Goal: Information Seeking & Learning: Compare options

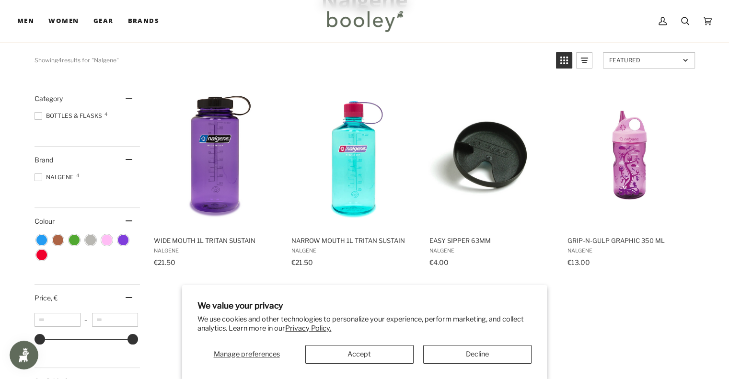
click at [445, 343] on div "Manage preferences Accept Decline" at bounding box center [365, 351] width 334 height 26
click at [446, 352] on button "Decline" at bounding box center [477, 354] width 108 height 19
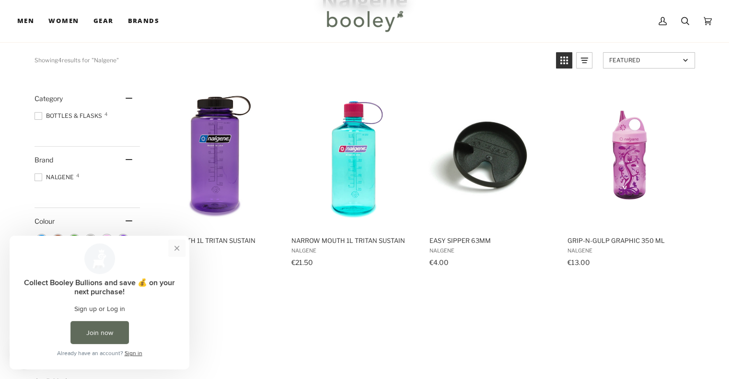
click at [178, 246] on button "Close prompt" at bounding box center [176, 248] width 17 height 17
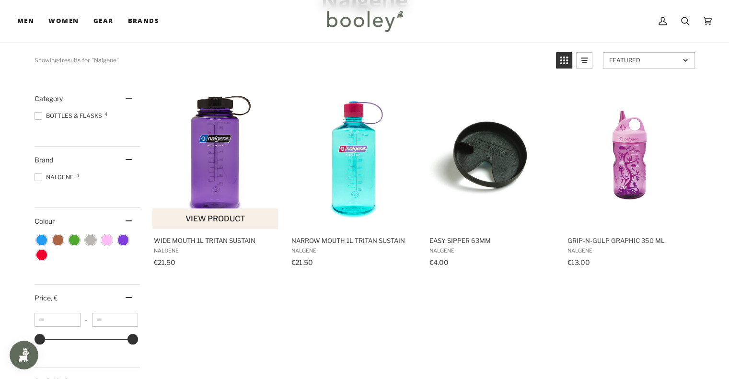
click at [236, 179] on img "Wide Mouth 1L Tritan Sustain" at bounding box center [215, 156] width 127 height 127
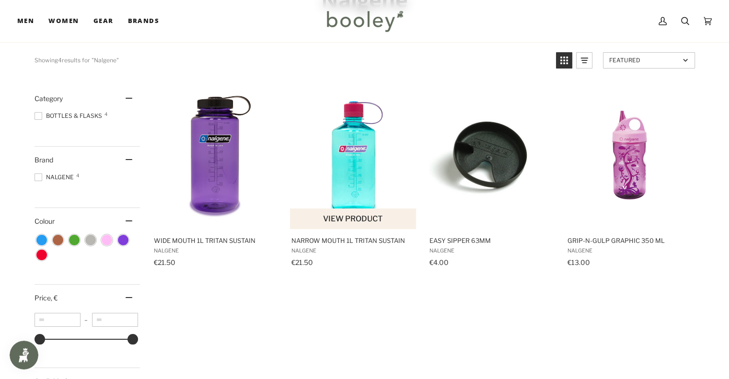
click at [350, 181] on img "Narrow Mouth 1L Tritan Sustain" at bounding box center [353, 156] width 127 height 127
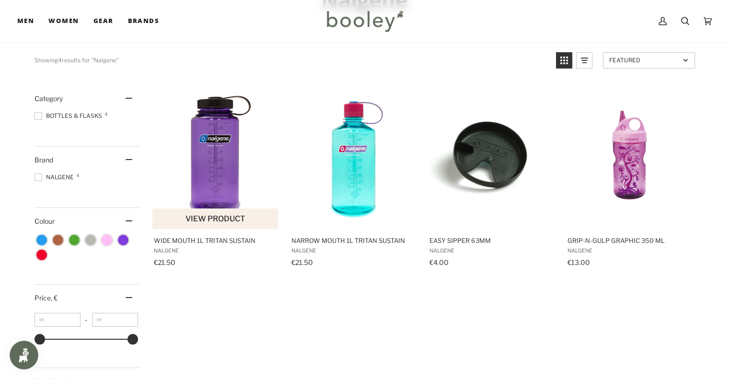
click at [239, 162] on img "Wide Mouth 1L Tritan Sustain" at bounding box center [215, 156] width 127 height 127
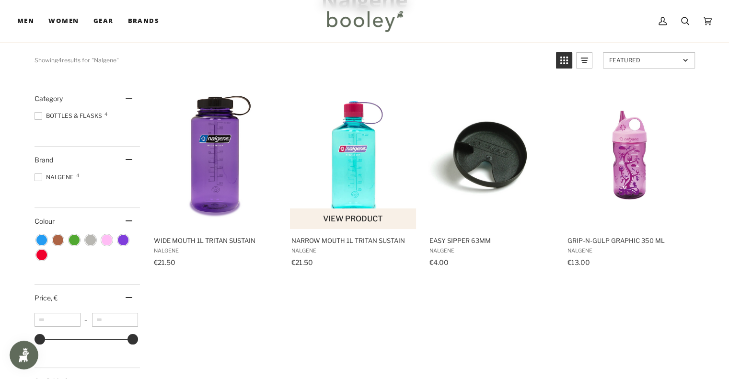
click at [355, 182] on img "Narrow Mouth 1L Tritan Sustain" at bounding box center [353, 156] width 127 height 127
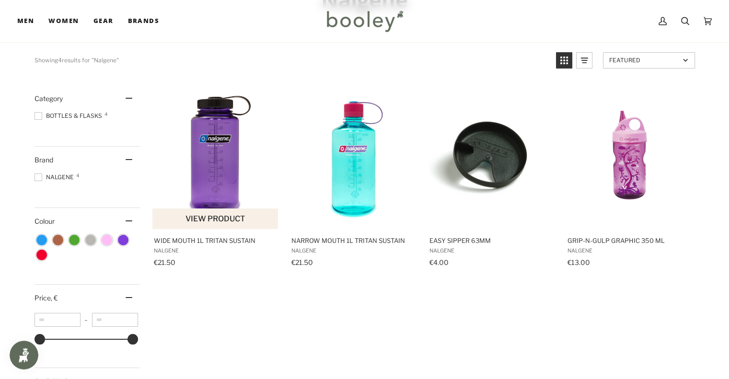
click at [215, 125] on img "Wide Mouth 1L Tritan Sustain" at bounding box center [215, 156] width 127 height 127
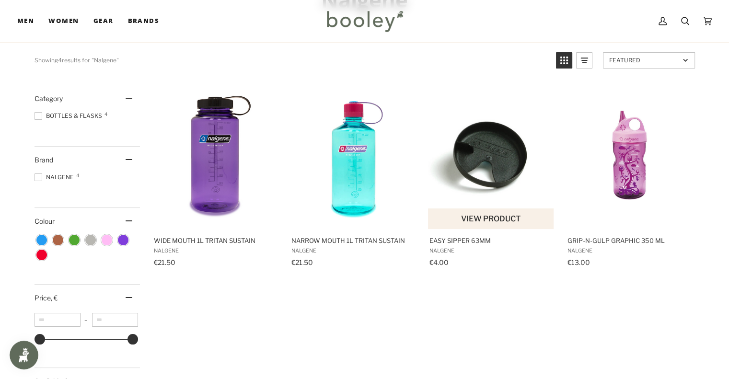
click at [469, 186] on img "Easy Sipper 63mm" at bounding box center [491, 156] width 127 height 127
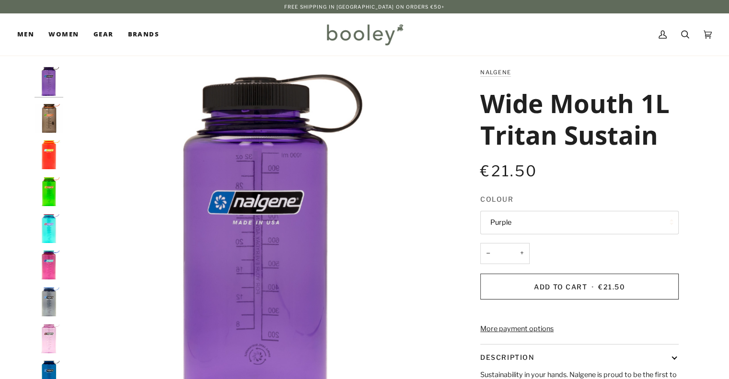
click at [545, 222] on button "Purple" at bounding box center [579, 222] width 198 height 23
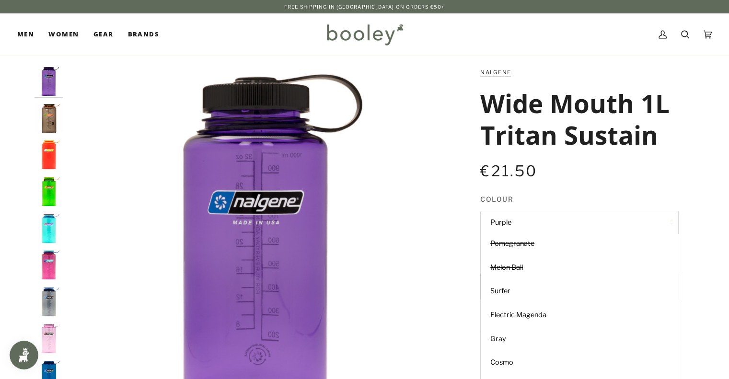
scroll to position [59, 0]
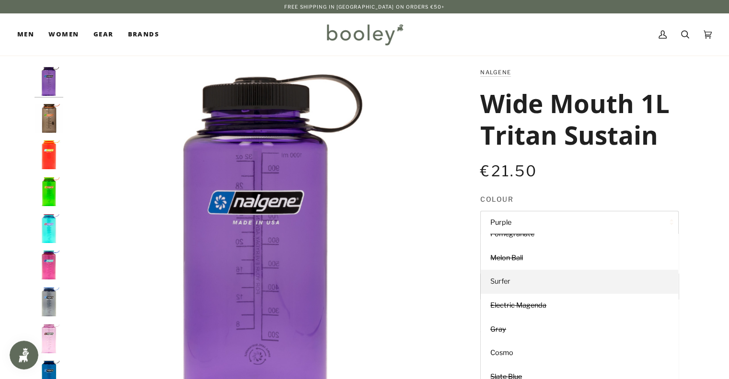
click at [535, 276] on link "Surfer" at bounding box center [580, 282] width 198 height 24
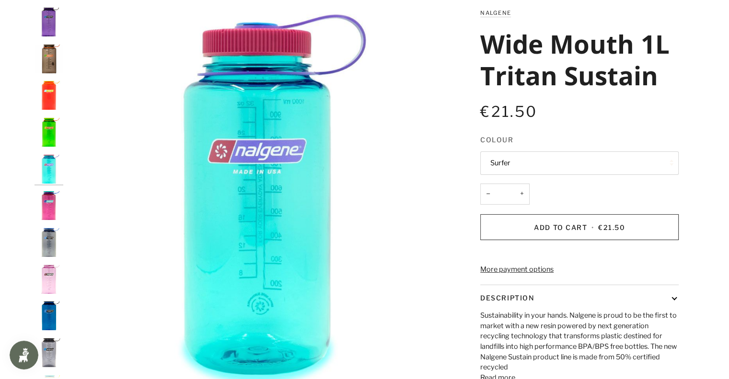
scroll to position [61, 0]
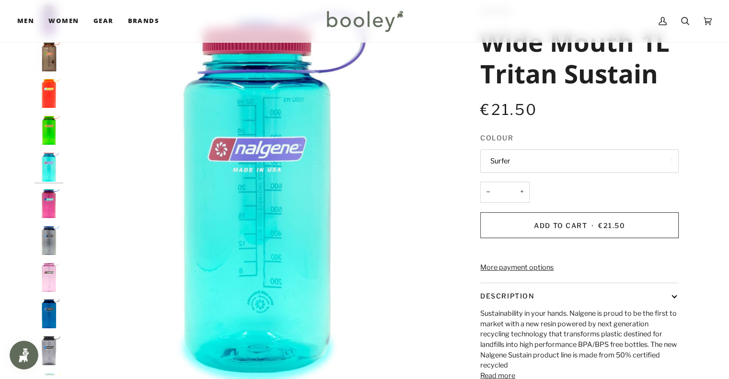
click at [556, 150] on button "Surfer" at bounding box center [579, 161] width 198 height 23
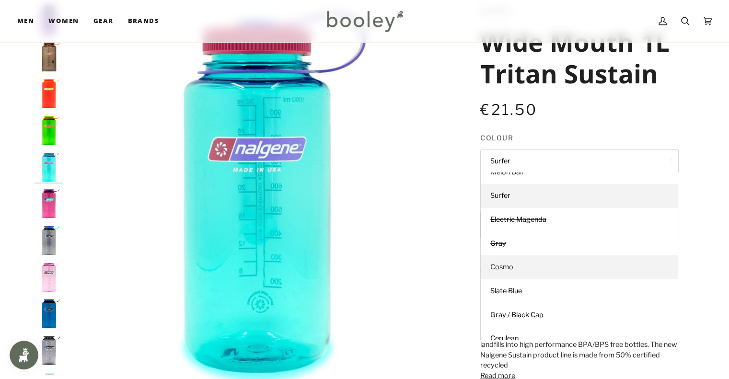
scroll to position [84, 0]
click at [537, 268] on link "Cosmo" at bounding box center [580, 267] width 198 height 24
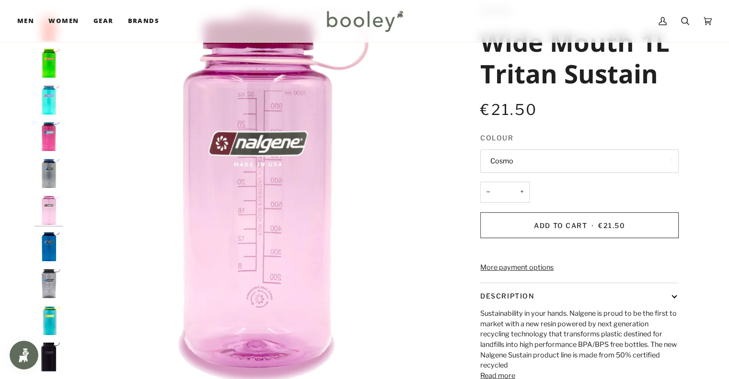
scroll to position [79, 0]
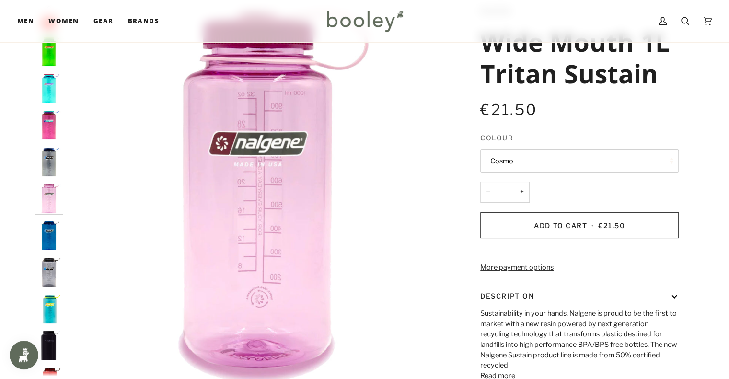
click at [561, 164] on button "Cosmo" at bounding box center [579, 161] width 198 height 23
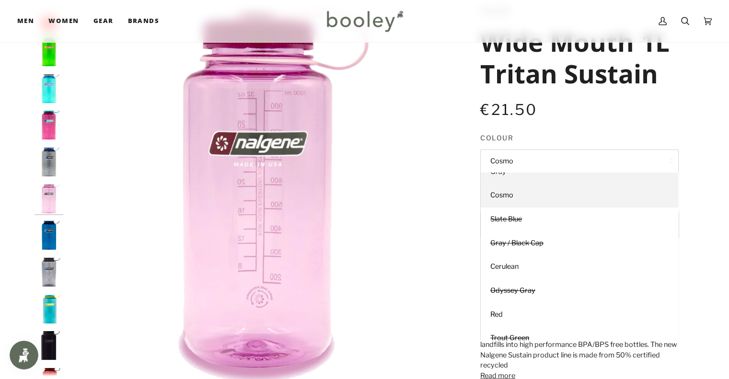
scroll to position [157, 0]
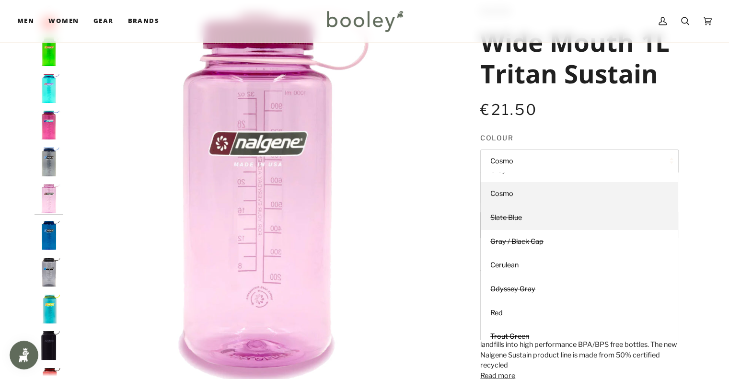
click at [557, 222] on link "Slate Blue" at bounding box center [580, 218] width 198 height 24
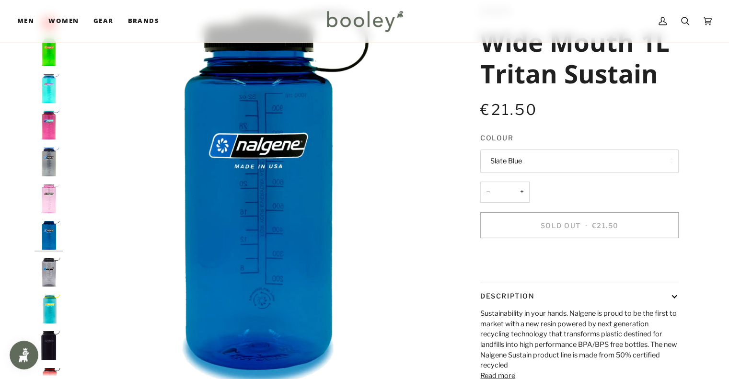
scroll to position [115, 0]
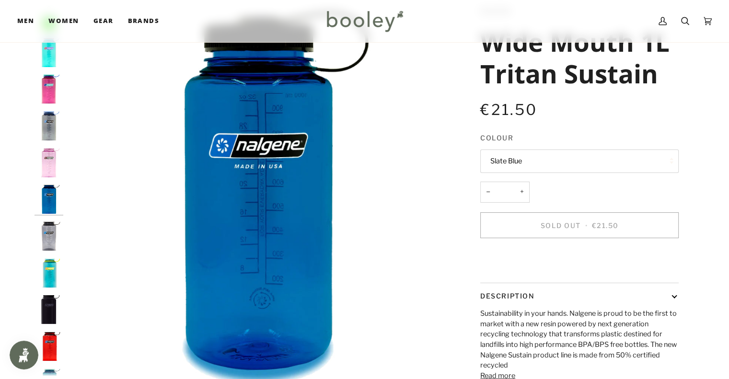
click at [555, 169] on button "Slate Blue" at bounding box center [579, 161] width 198 height 23
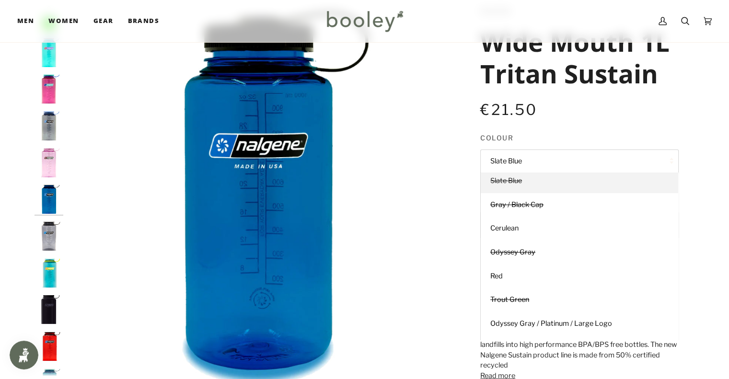
scroll to position [195, 0]
click at [569, 224] on link "Cerulean" at bounding box center [580, 228] width 198 height 24
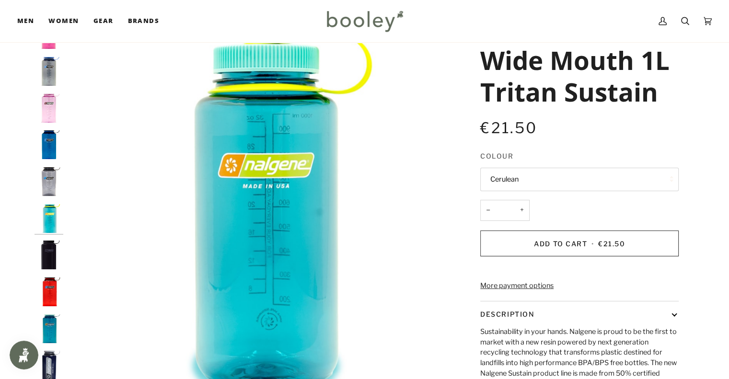
scroll to position [44, 0]
click at [575, 172] on button "Cerulean" at bounding box center [579, 178] width 198 height 23
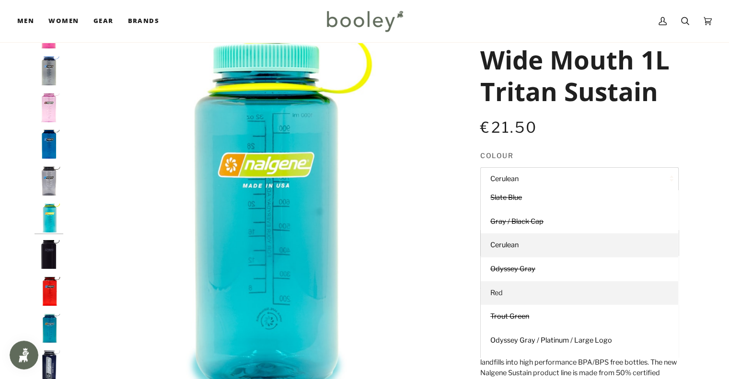
click at [558, 297] on link "Red" at bounding box center [580, 293] width 198 height 24
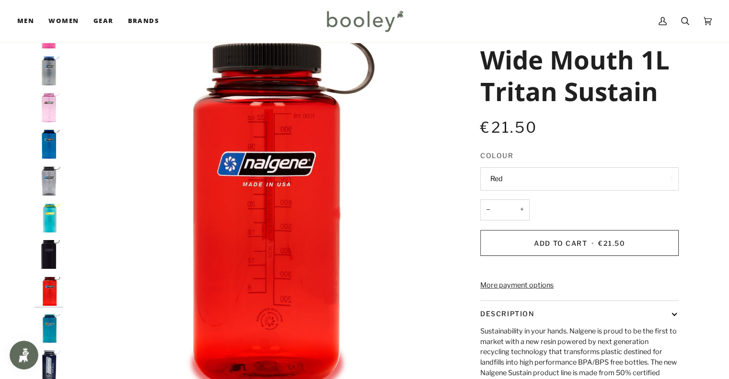
scroll to position [260, 0]
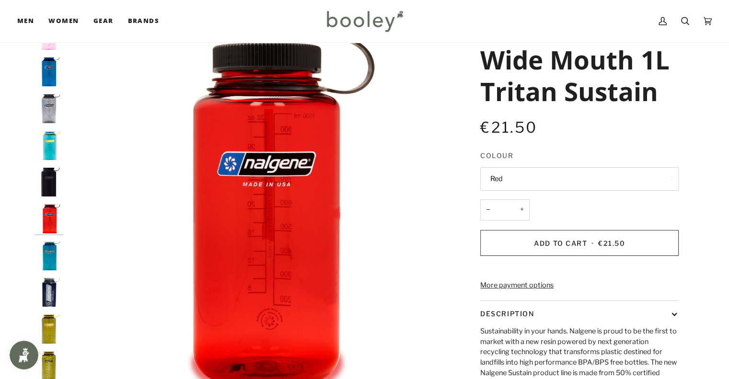
click at [564, 183] on button "Red" at bounding box center [579, 178] width 198 height 23
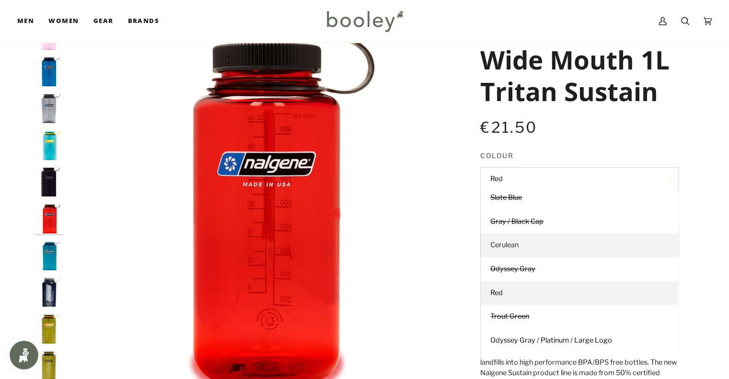
scroll to position [237, 0]
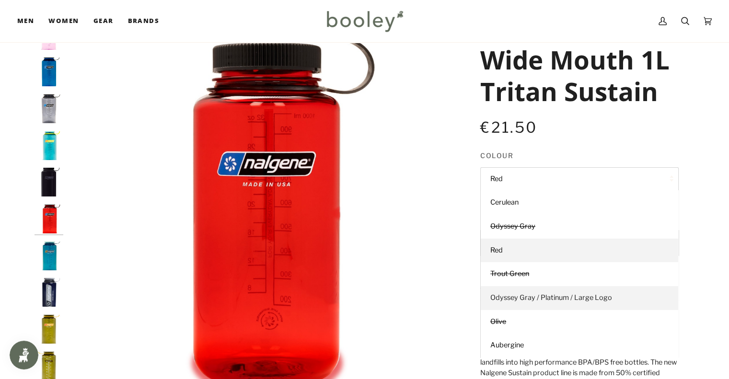
click at [555, 298] on span "Odyssey Gray / Platinum / Large Logo" at bounding box center [551, 297] width 122 height 9
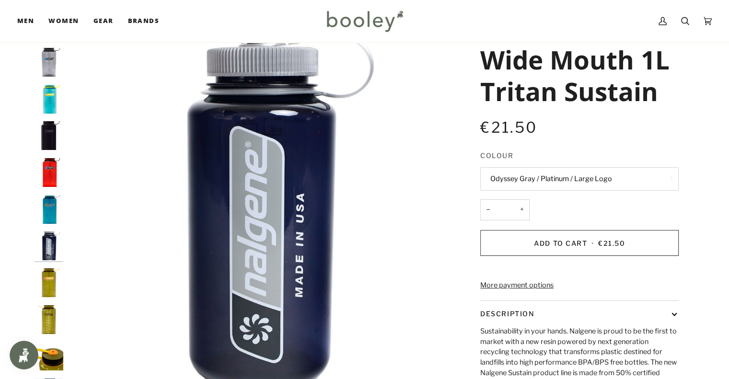
scroll to position [310, 0]
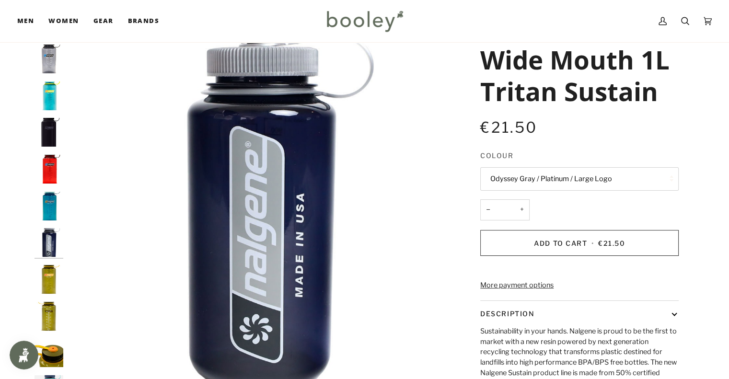
click at [258, 217] on img "Nalgene Wide Mouth 1L Tritan Sustain Odyssey Gray / Large Logo - Booley Galway" at bounding box center [257, 212] width 379 height 379
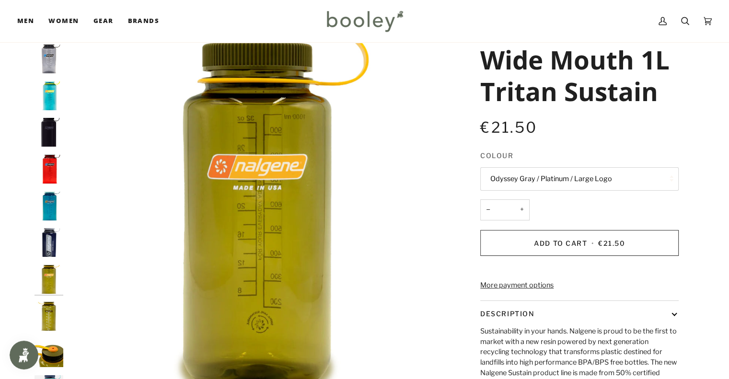
click at [523, 169] on button "Odyssey Gray / Platinum / Large Logo" at bounding box center [579, 178] width 198 height 23
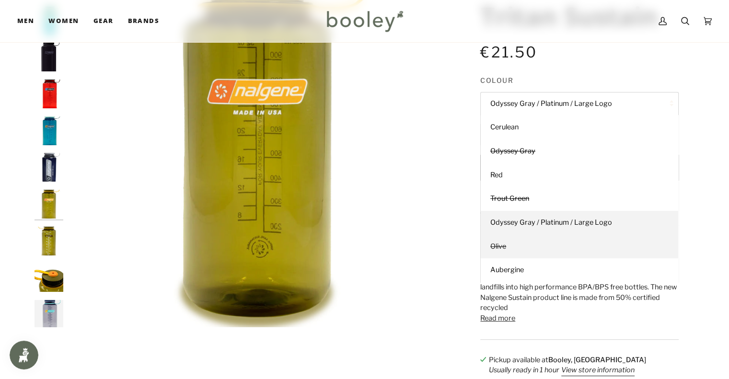
scroll to position [123, 0]
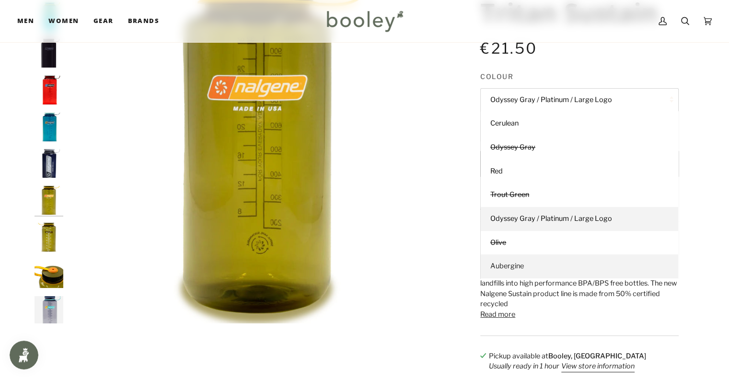
click at [533, 273] on link "Aubergine" at bounding box center [580, 267] width 198 height 24
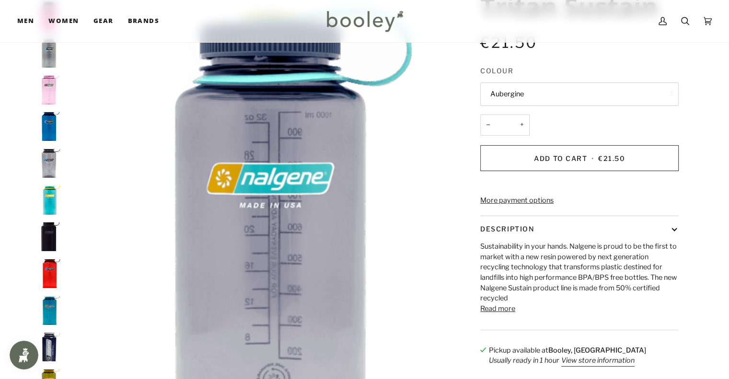
scroll to position [148, 0]
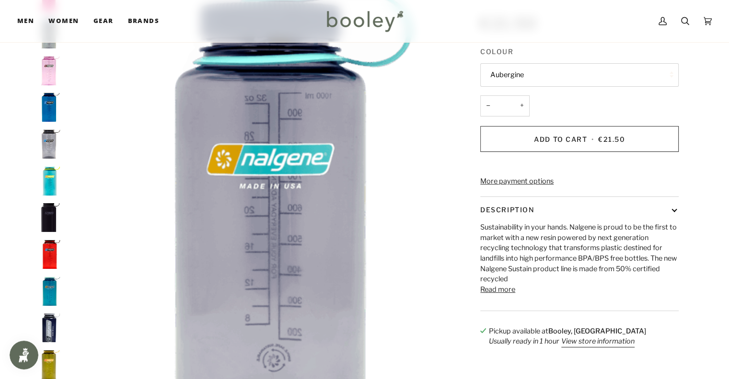
click at [596, 74] on button "Aubergine" at bounding box center [579, 74] width 198 height 23
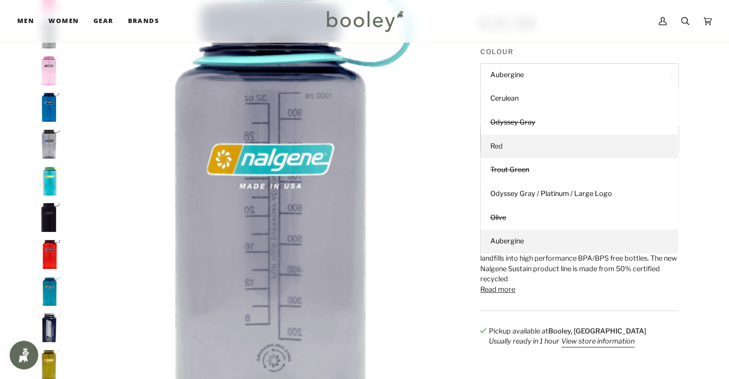
click at [577, 155] on link "Red" at bounding box center [580, 147] width 198 height 24
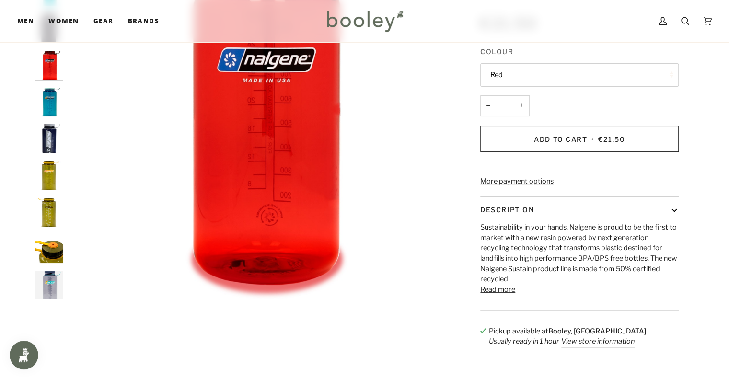
scroll to position [260, 0]
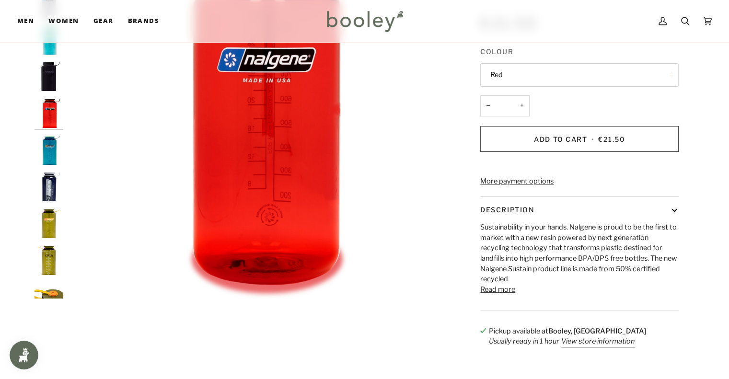
click at [579, 79] on button "Red" at bounding box center [579, 74] width 198 height 23
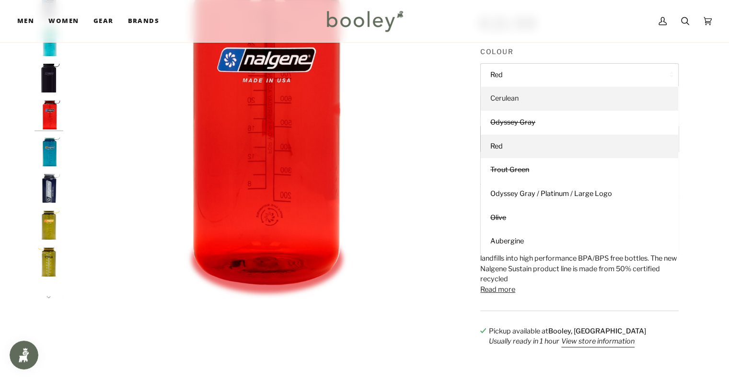
click at [559, 107] on link "Cerulean" at bounding box center [580, 99] width 198 height 24
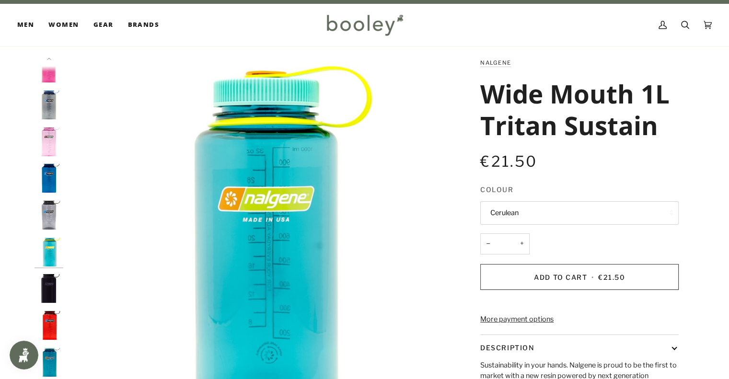
scroll to position [11, 0]
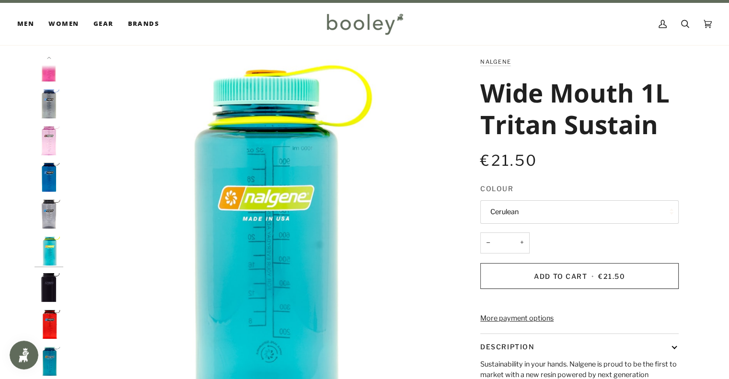
click at [531, 219] on button "Cerulean" at bounding box center [579, 211] width 198 height 23
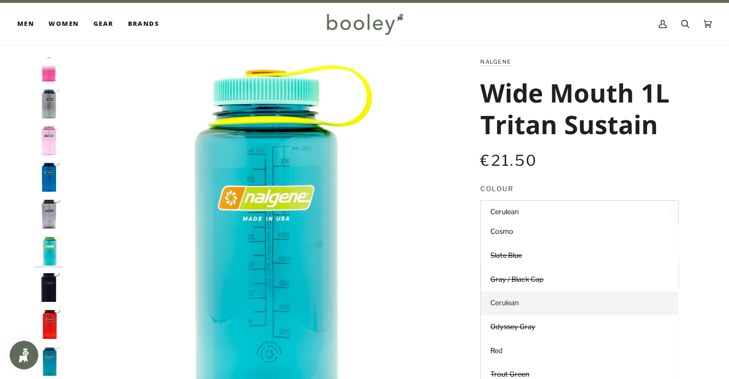
scroll to position [149, 0]
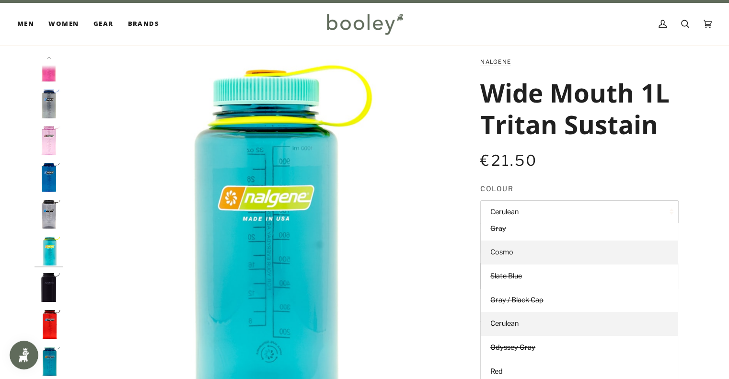
click at [533, 254] on link "Cosmo" at bounding box center [580, 253] width 198 height 24
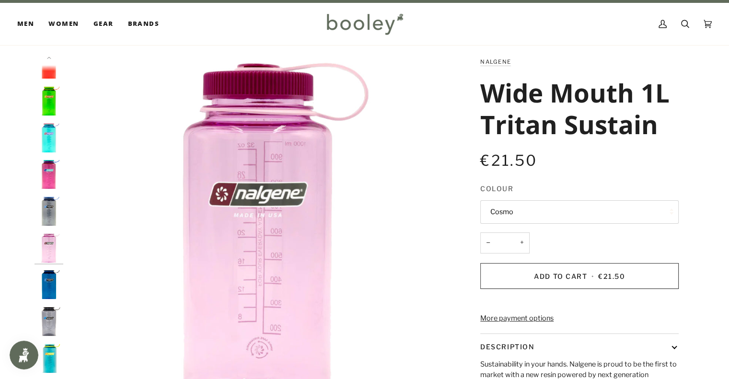
scroll to position [79, 0]
click at [544, 221] on button "Cosmo" at bounding box center [579, 211] width 198 height 23
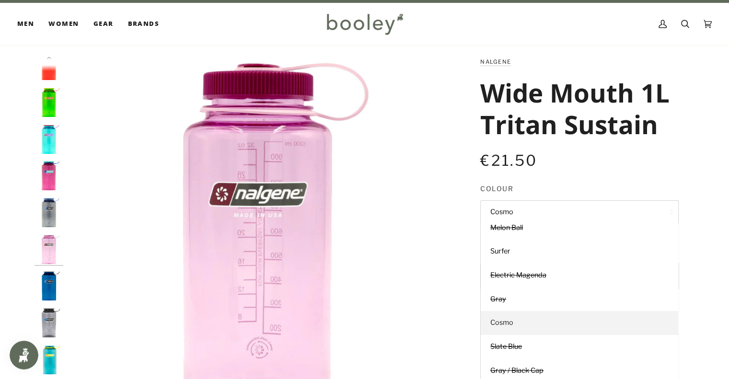
scroll to position [78, 0]
click at [537, 246] on link "Surfer" at bounding box center [580, 253] width 198 height 24
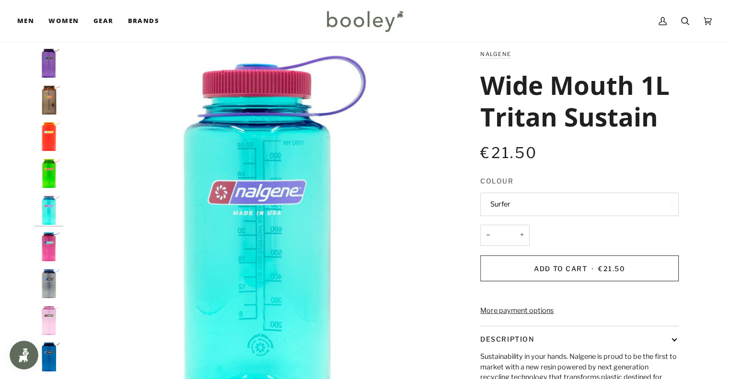
scroll to position [19, 0]
click at [542, 207] on button "Surfer" at bounding box center [579, 203] width 198 height 23
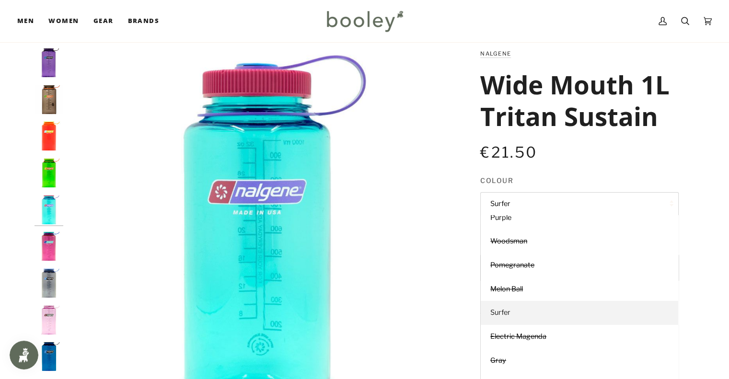
scroll to position [0, 0]
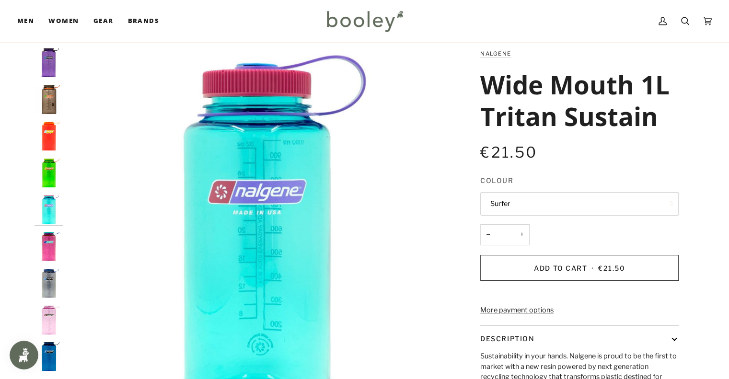
click at [563, 168] on div "€21.50 Sale • Save" at bounding box center [579, 158] width 198 height 34
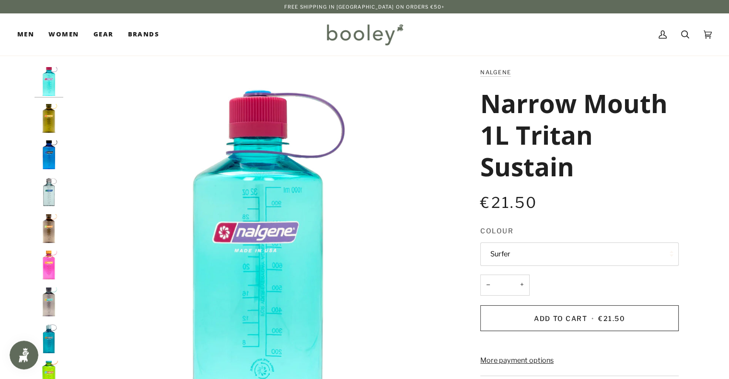
click at [527, 251] on button "Surfer" at bounding box center [579, 254] width 198 height 23
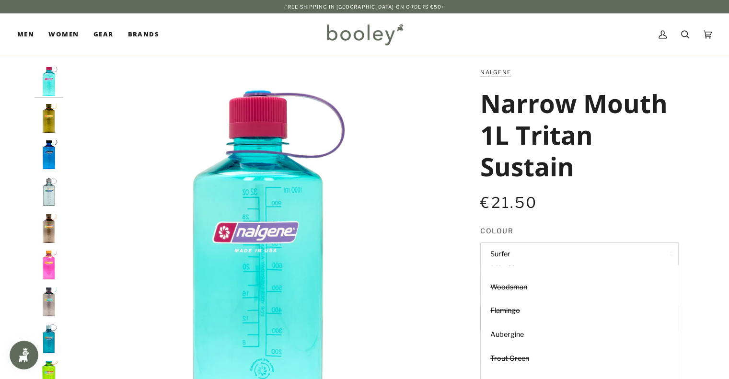
scroll to position [91, 0]
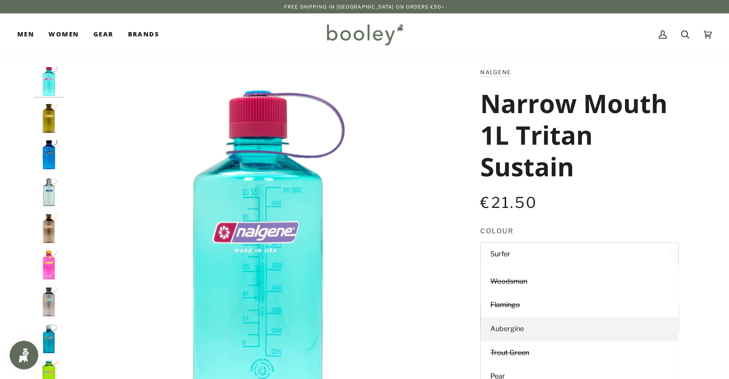
click at [514, 334] on link "Aubergine" at bounding box center [580, 329] width 198 height 24
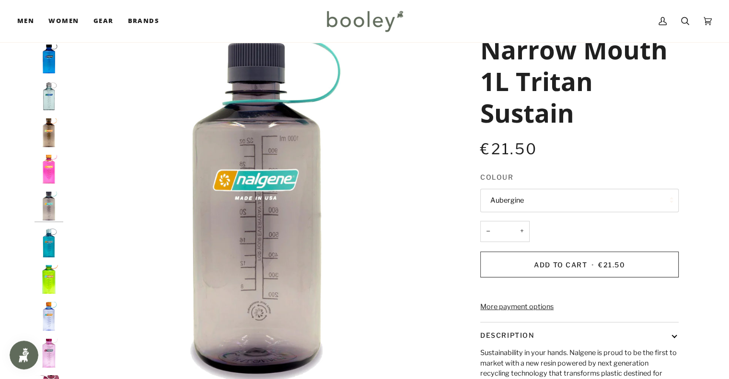
scroll to position [55, 0]
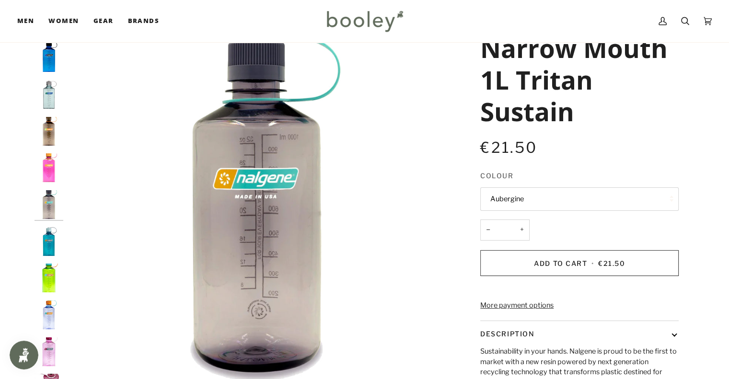
click at [572, 200] on button "Aubergine" at bounding box center [579, 198] width 198 height 23
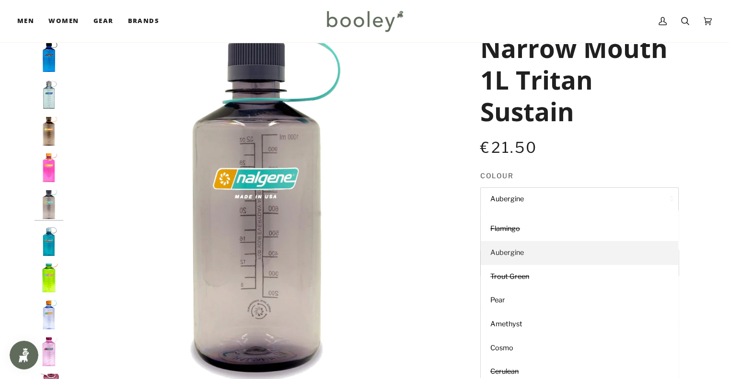
scroll to position [113, 0]
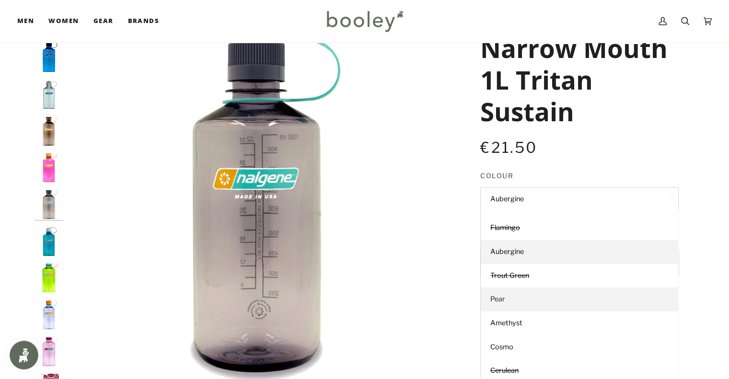
click at [537, 299] on link "Pear" at bounding box center [580, 300] width 198 height 24
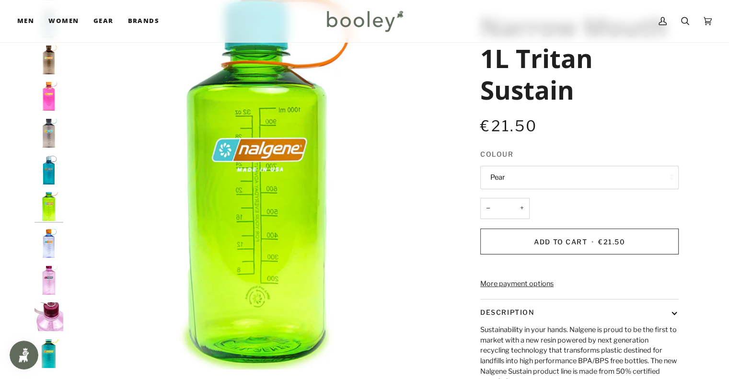
scroll to position [79, 0]
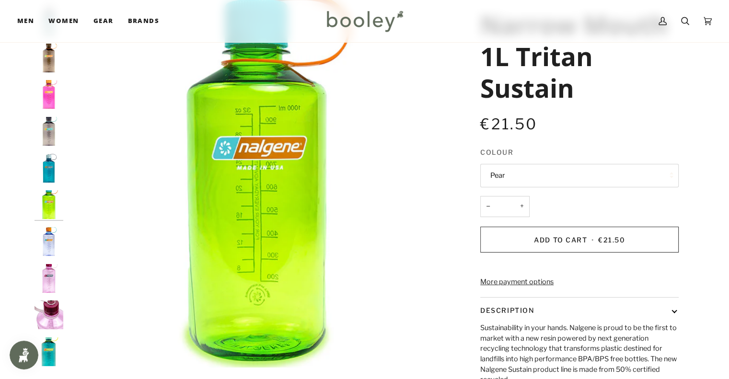
click at [554, 165] on button "Pear" at bounding box center [579, 175] width 198 height 23
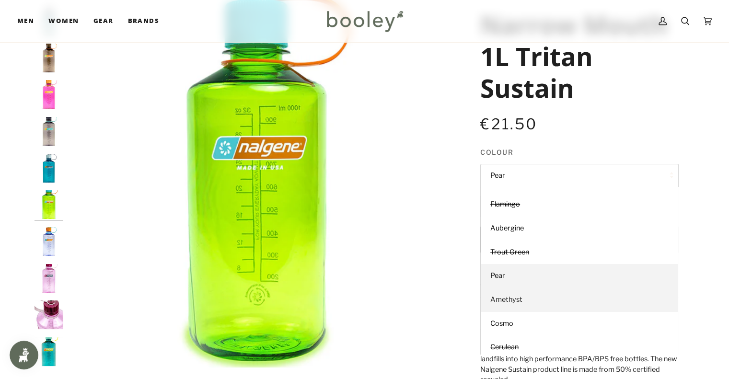
click at [548, 297] on link "Amethyst" at bounding box center [580, 300] width 198 height 24
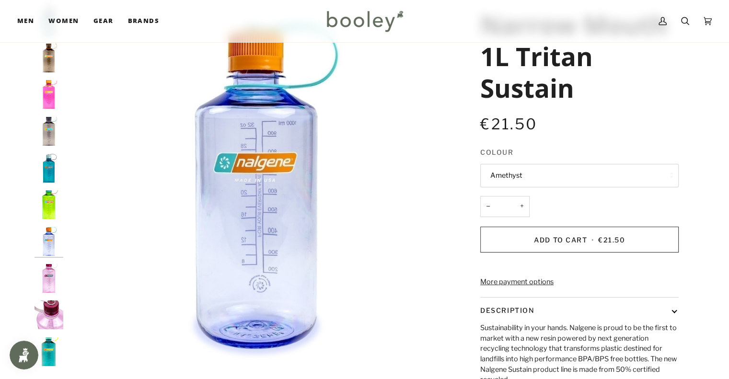
scroll to position [79, 0]
click at [565, 178] on button "Amethyst" at bounding box center [579, 175] width 198 height 23
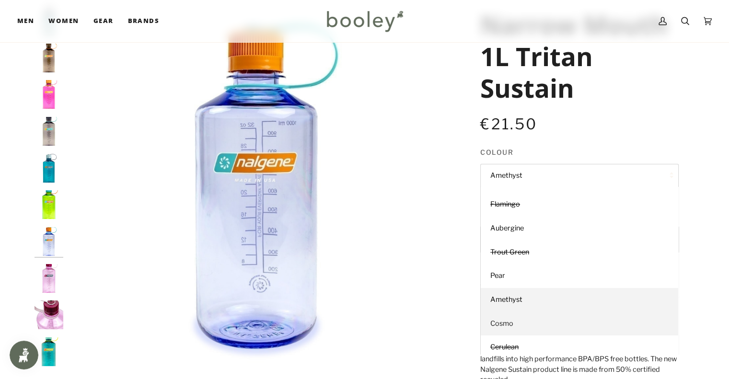
click at [537, 318] on link "Cosmo" at bounding box center [580, 324] width 198 height 24
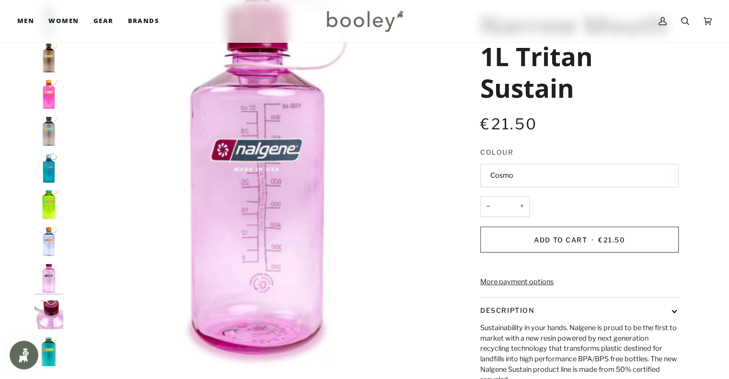
click at [564, 168] on button "Cosmo" at bounding box center [579, 175] width 198 height 23
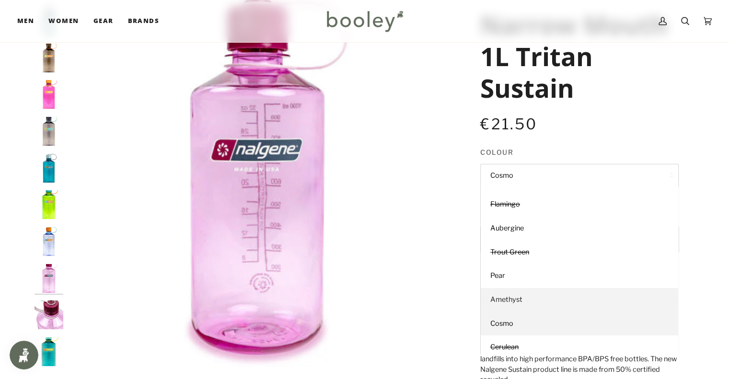
click at [536, 301] on link "Amethyst" at bounding box center [580, 300] width 198 height 24
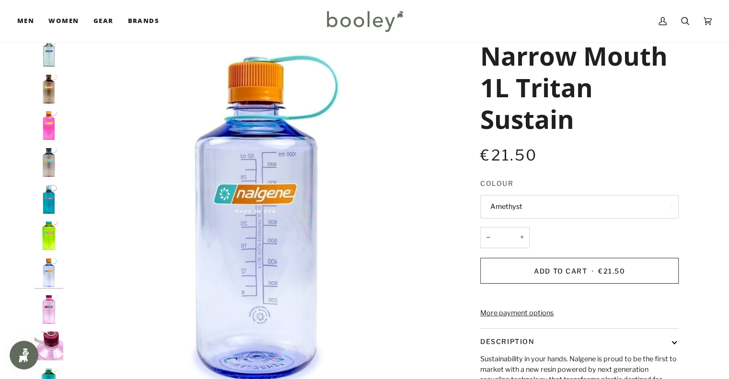
scroll to position [54, 0]
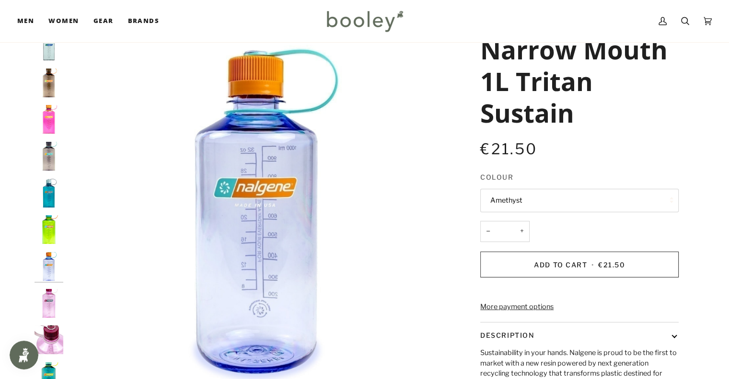
click at [548, 190] on button "Amethyst" at bounding box center [579, 200] width 198 height 23
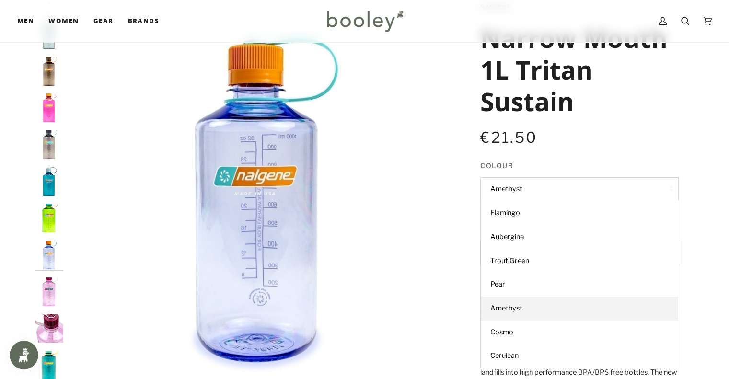
scroll to position [65, 0]
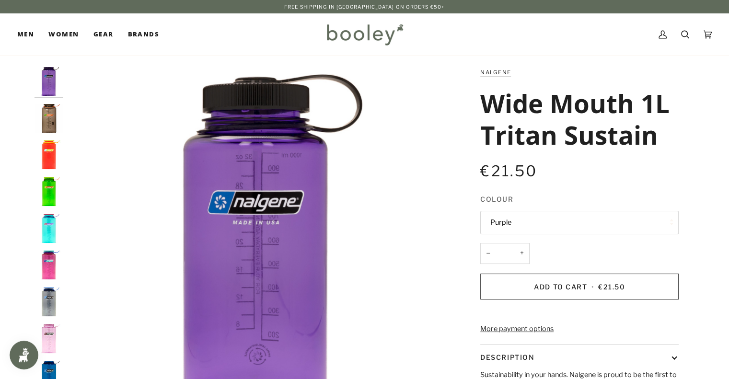
click at [551, 211] on button "Purple" at bounding box center [579, 222] width 198 height 23
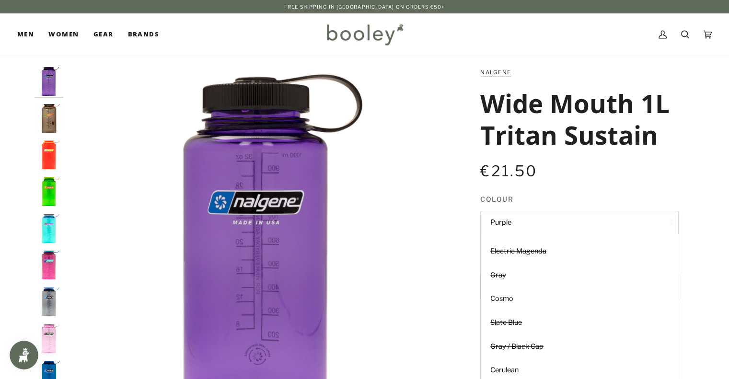
scroll to position [75, 0]
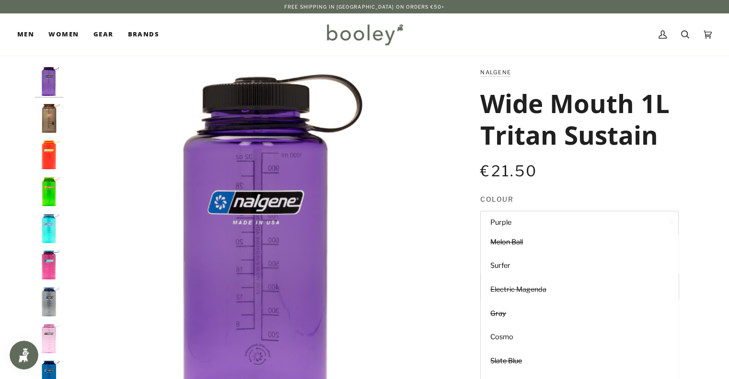
click at [541, 289] on span "Electric Magenda" at bounding box center [518, 289] width 56 height 9
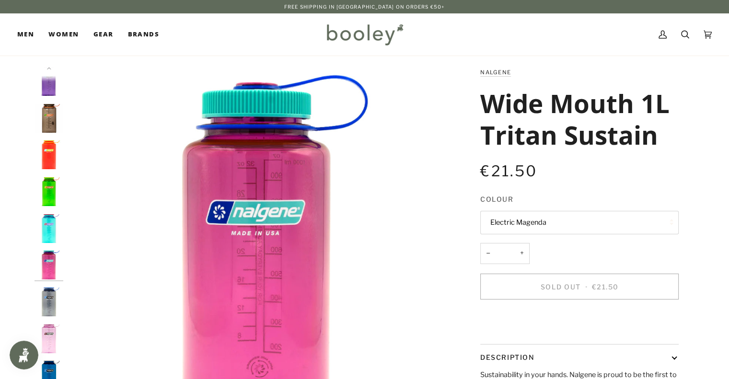
scroll to position [6, 0]
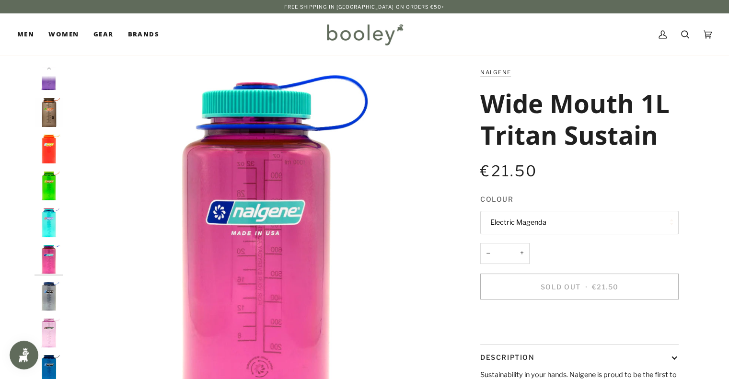
click at [543, 230] on button "Electric Magenda" at bounding box center [579, 222] width 198 height 23
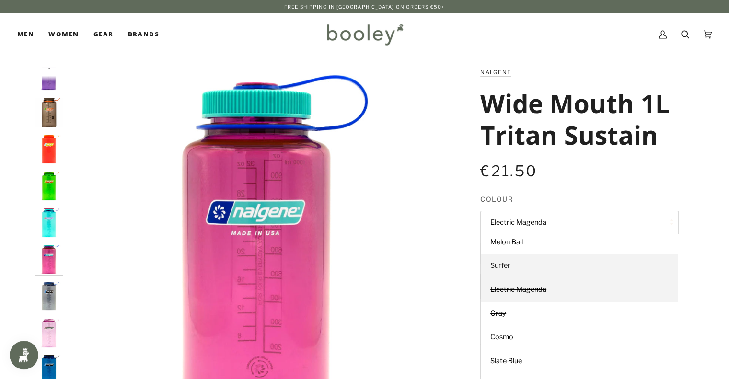
scroll to position [0, 0]
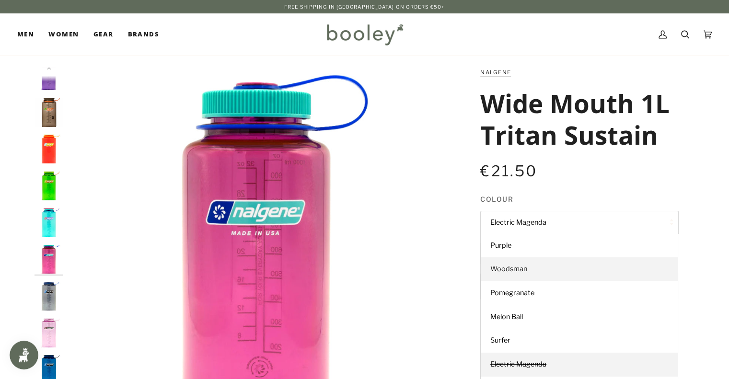
click at [533, 268] on link "Woodsman" at bounding box center [580, 269] width 198 height 24
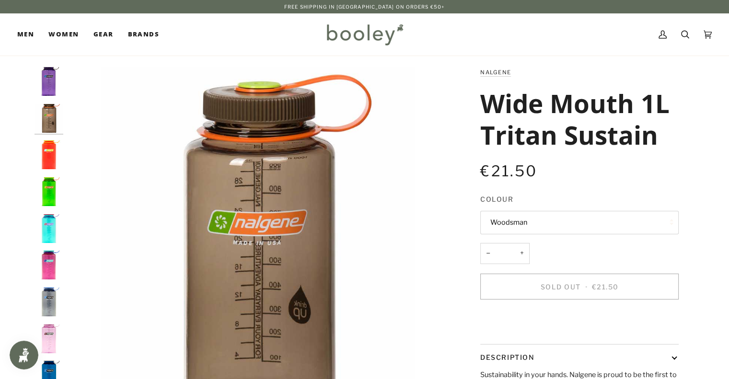
click at [536, 206] on legend "Colour" at bounding box center [579, 201] width 198 height 15
click at [533, 217] on button "Woodsman" at bounding box center [579, 222] width 198 height 23
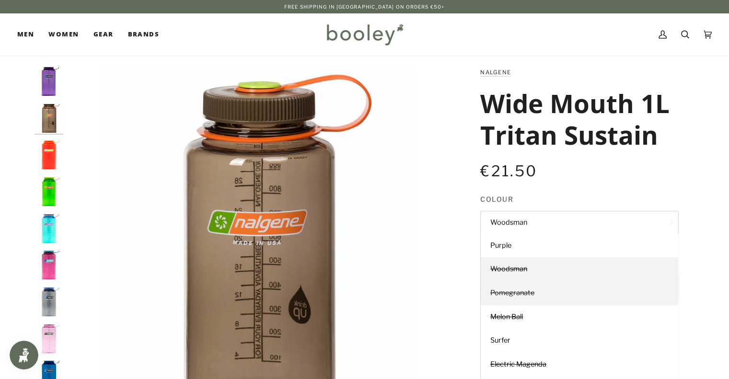
click at [533, 287] on link "Pomegranate" at bounding box center [580, 293] width 198 height 24
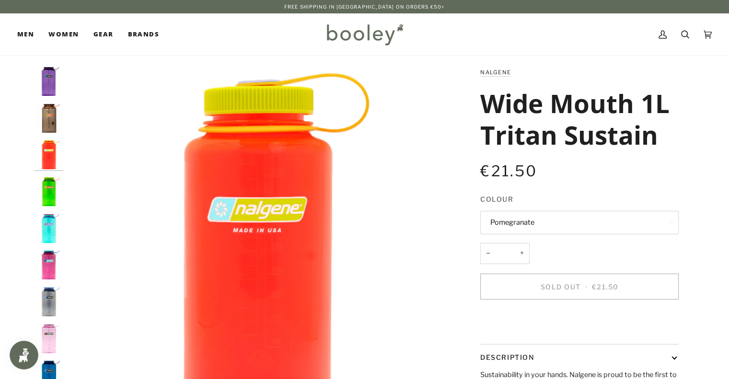
click at [546, 222] on button "Pomegranate" at bounding box center [579, 222] width 198 height 23
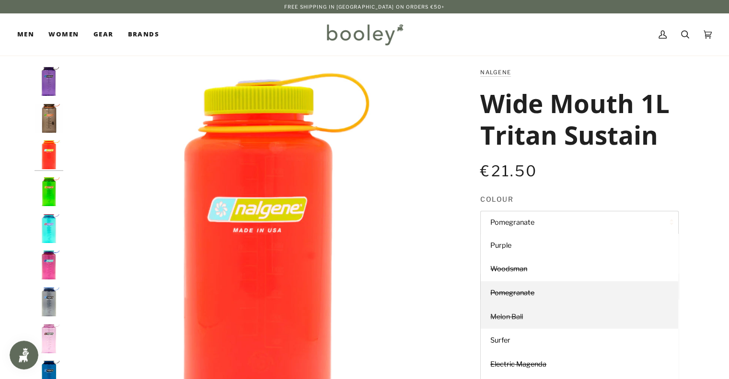
click at [551, 309] on link "Melon Ball" at bounding box center [580, 317] width 198 height 24
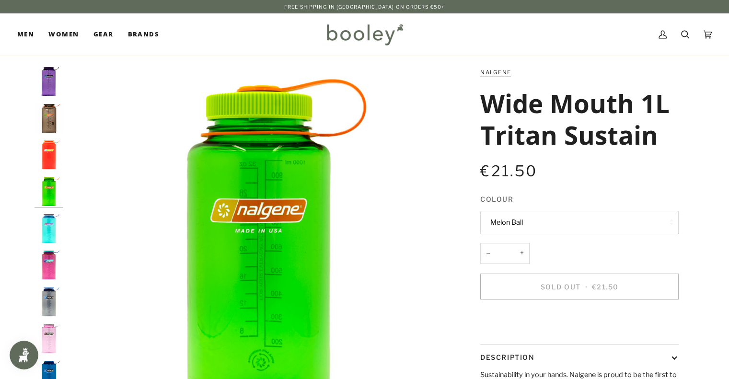
click at [556, 233] on button "Melon Ball" at bounding box center [579, 222] width 198 height 23
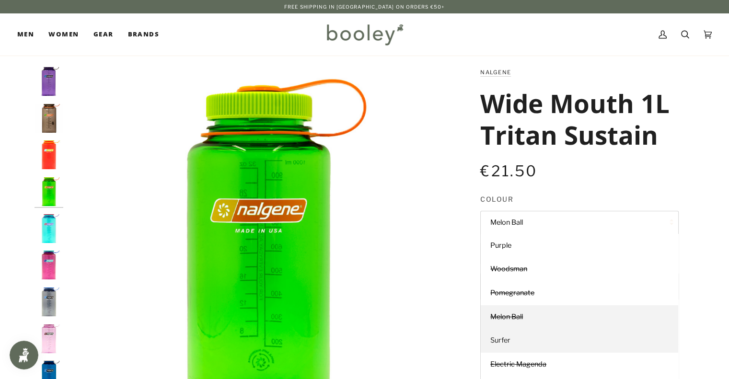
scroll to position [75, 0]
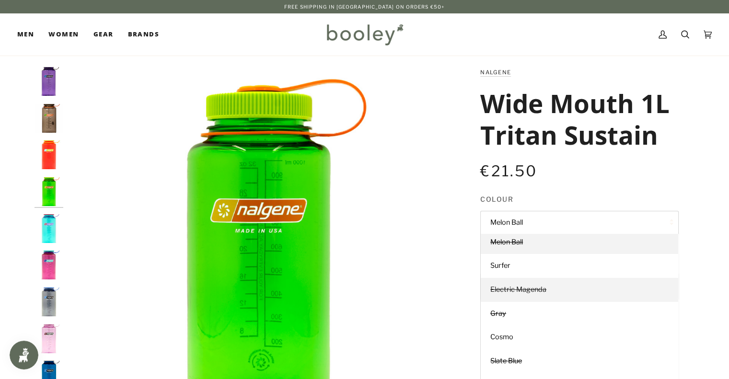
click at [545, 284] on link "Electric Magenda" at bounding box center [580, 290] width 198 height 24
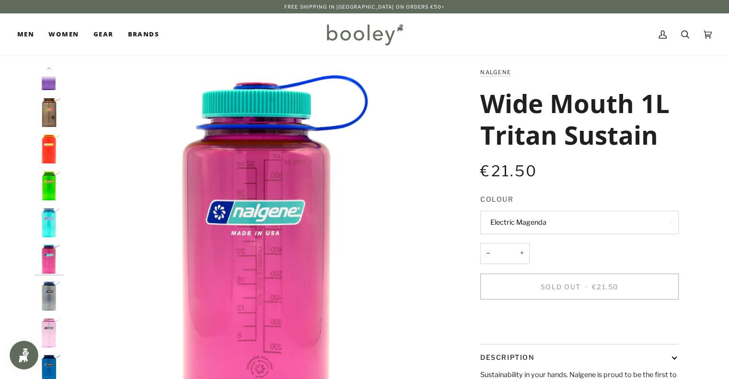
click at [563, 221] on button "Electric Magenda" at bounding box center [579, 222] width 198 height 23
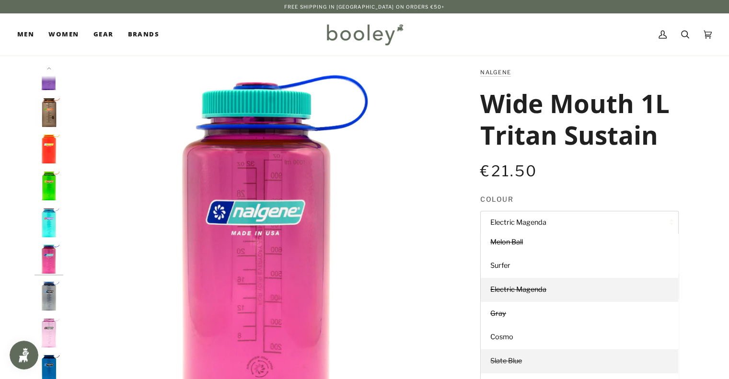
click at [531, 358] on link "Slate Blue" at bounding box center [580, 362] width 198 height 24
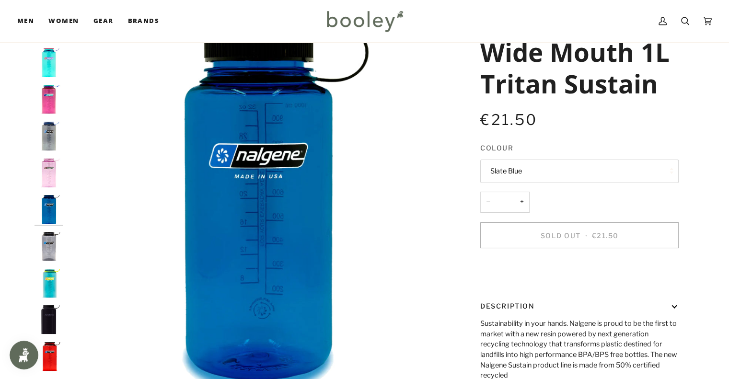
scroll to position [52, 0]
click at [569, 164] on button "Slate Blue" at bounding box center [579, 170] width 198 height 23
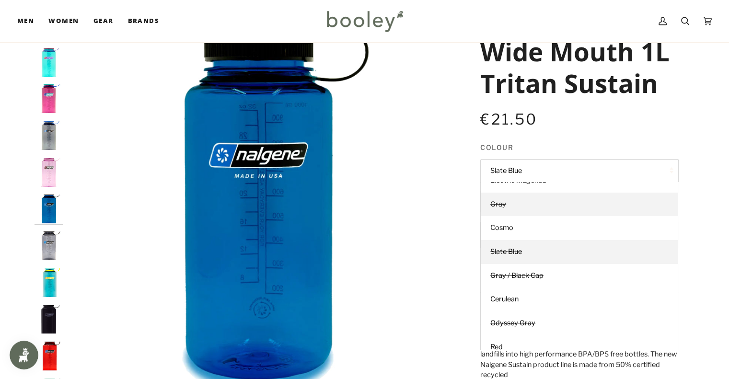
scroll to position [136, 0]
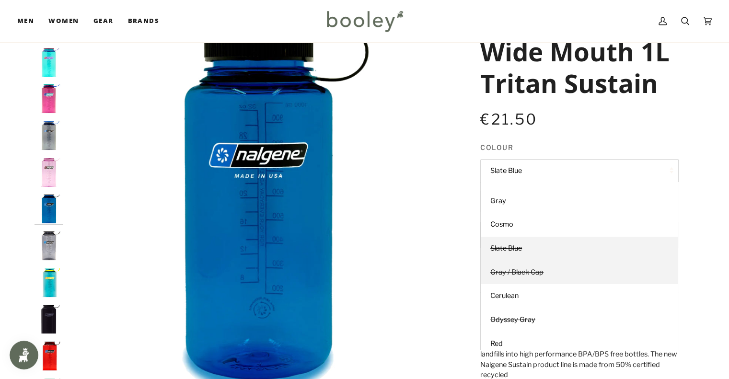
click at [553, 268] on link "Gray / Black Cap" at bounding box center [580, 273] width 198 height 24
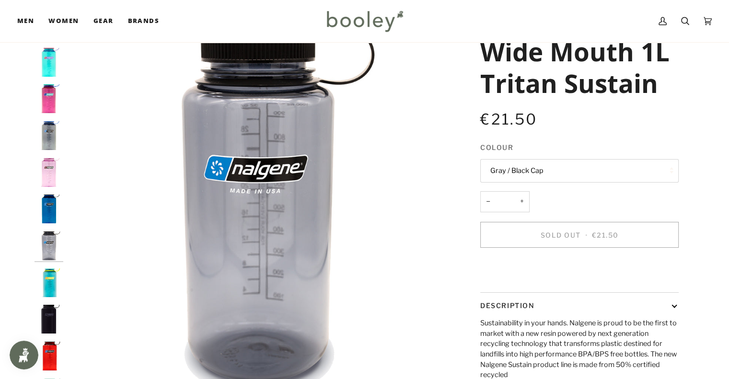
scroll to position [151, 0]
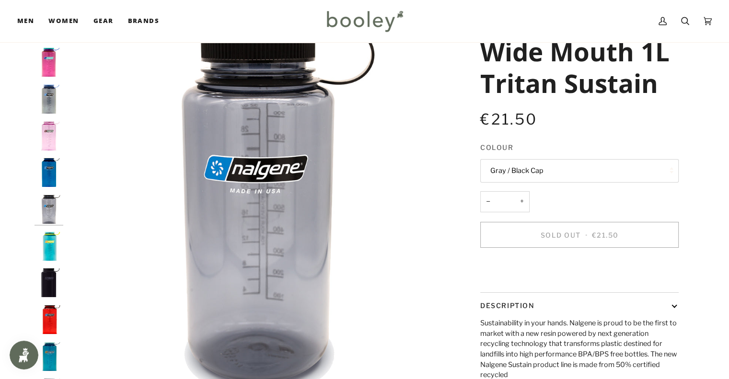
click at [570, 176] on button "Gray / Black Cap" at bounding box center [579, 170] width 198 height 23
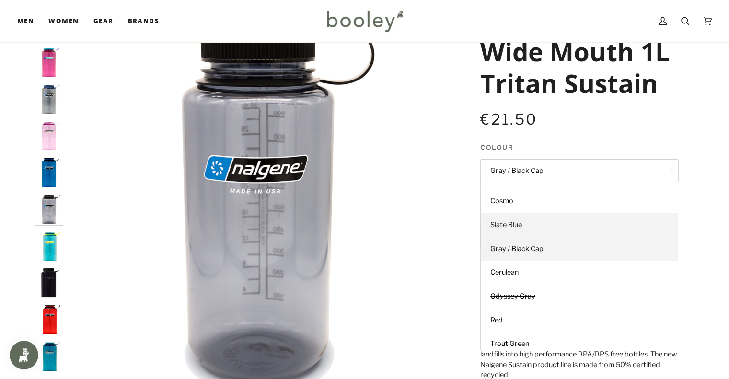
scroll to position [170, 0]
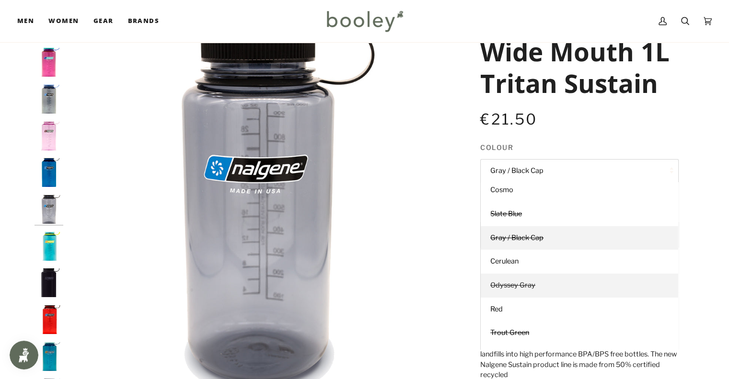
click at [539, 289] on link "Odyssey Gray" at bounding box center [580, 286] width 198 height 24
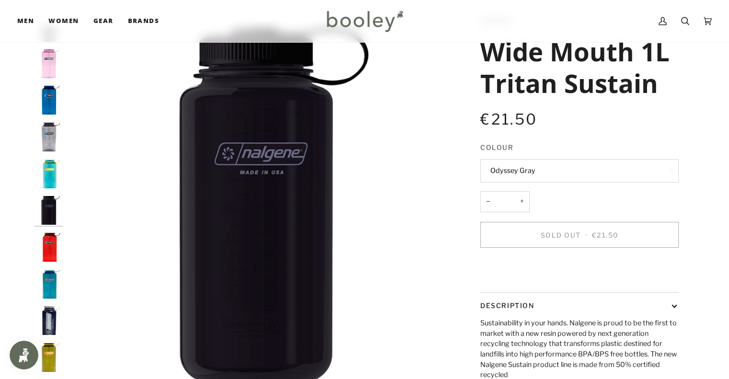
scroll to position [68, 0]
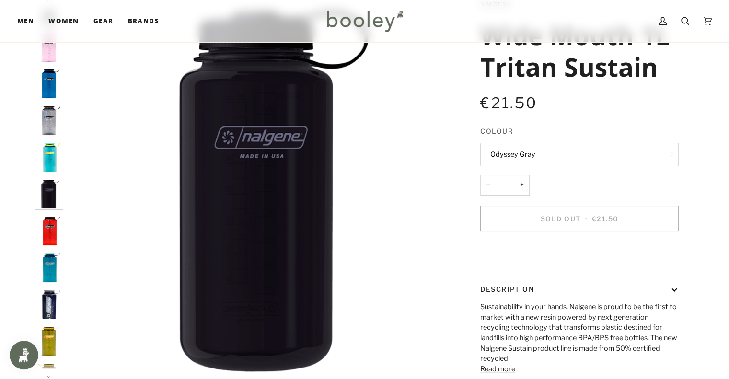
click at [566, 163] on button "Odyssey Gray" at bounding box center [579, 154] width 198 height 23
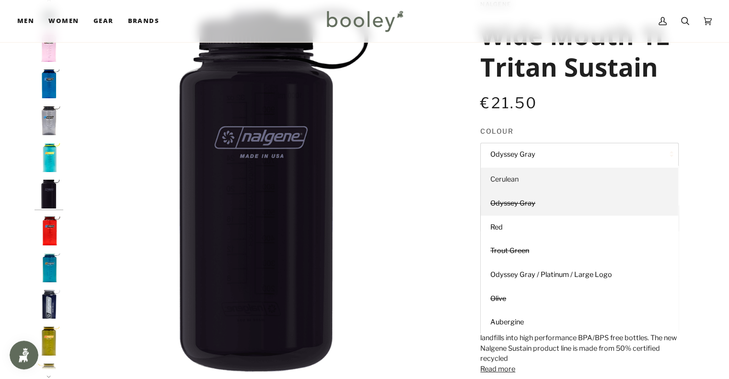
scroll to position [237, 0]
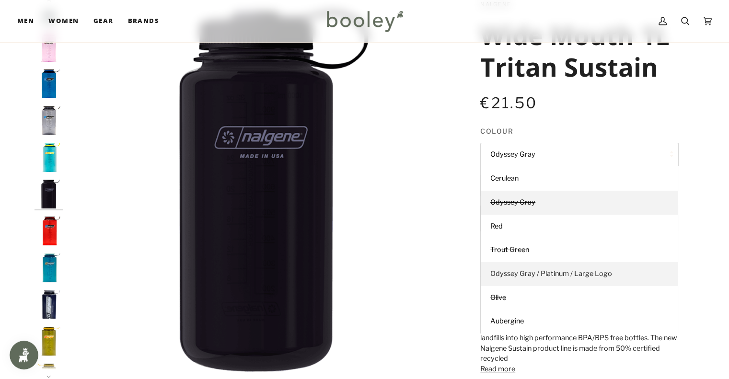
click at [564, 275] on span "Odyssey Gray / Platinum / Large Logo" at bounding box center [551, 273] width 122 height 9
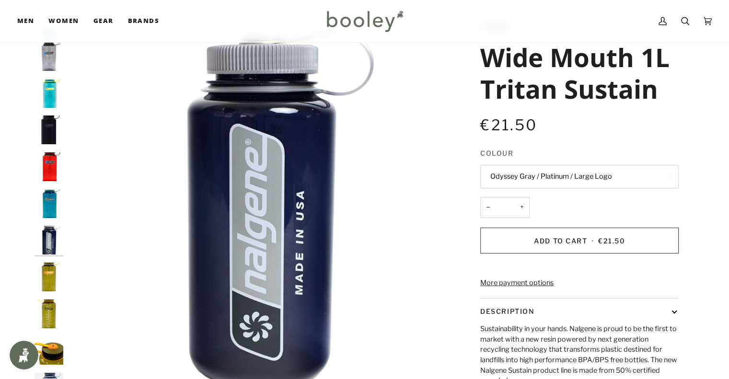
scroll to position [85, 0]
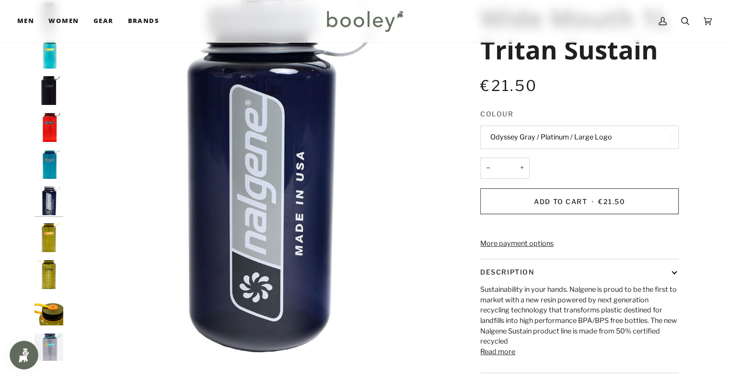
click at [584, 135] on button "Odyssey Gray / Platinum / Large Logo" at bounding box center [579, 137] width 198 height 23
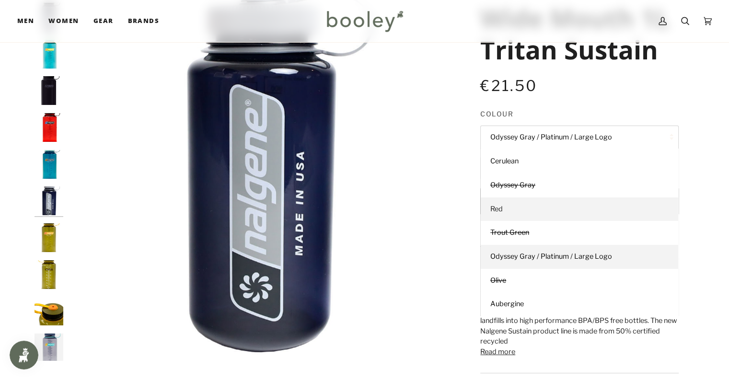
scroll to position [237, 0]
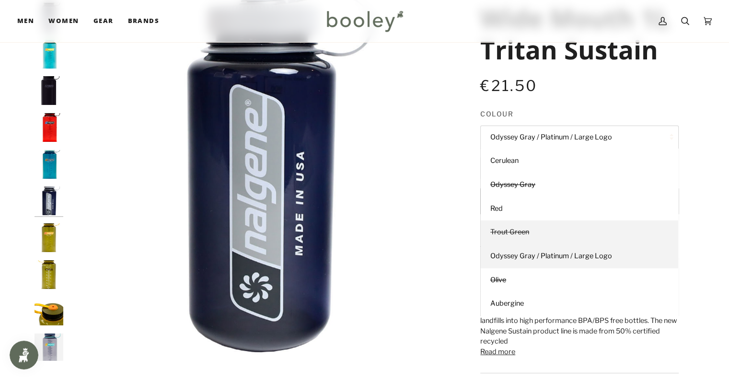
click at [542, 231] on link "Trout Green" at bounding box center [580, 233] width 198 height 24
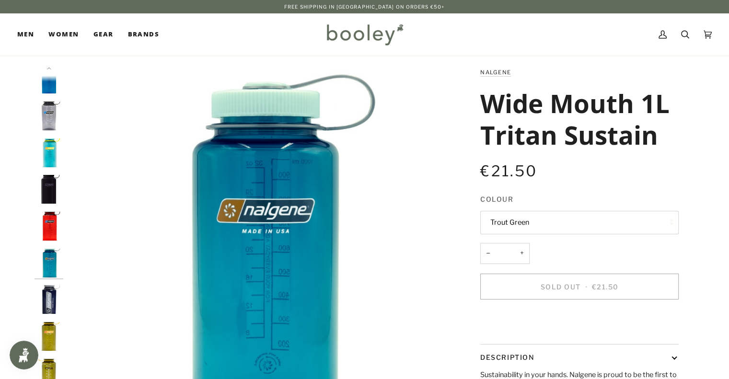
click at [558, 233] on button "Trout Green" at bounding box center [579, 222] width 198 height 23
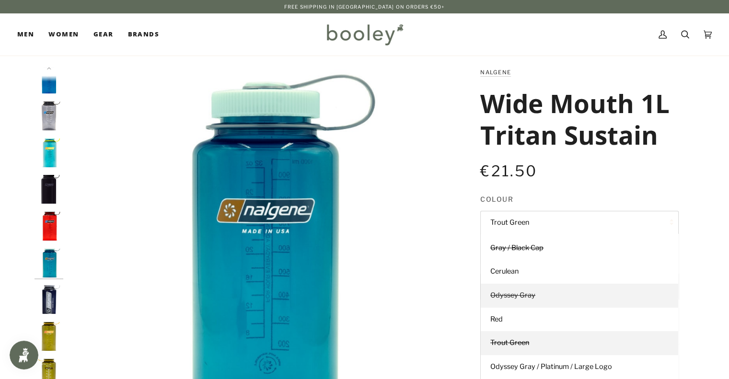
scroll to position [204, 0]
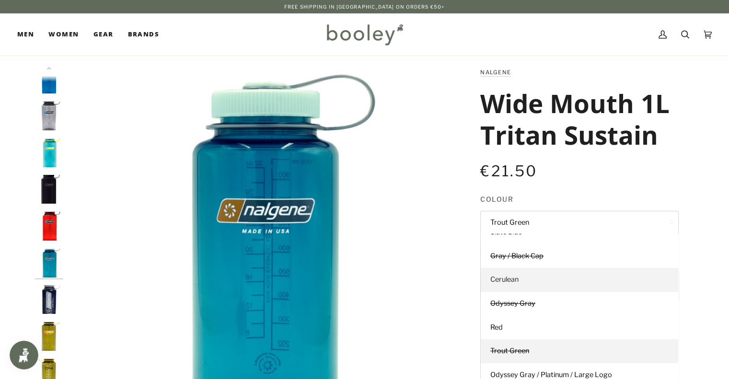
click at [541, 271] on link "Cerulean" at bounding box center [580, 280] width 198 height 24
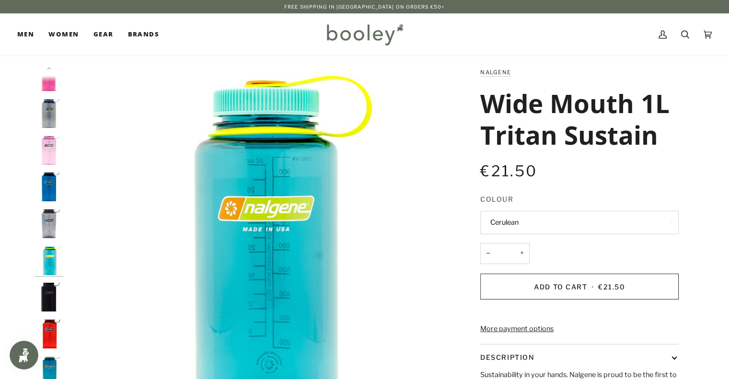
scroll to position [187, 0]
click at [550, 218] on button "Cerulean" at bounding box center [579, 222] width 198 height 23
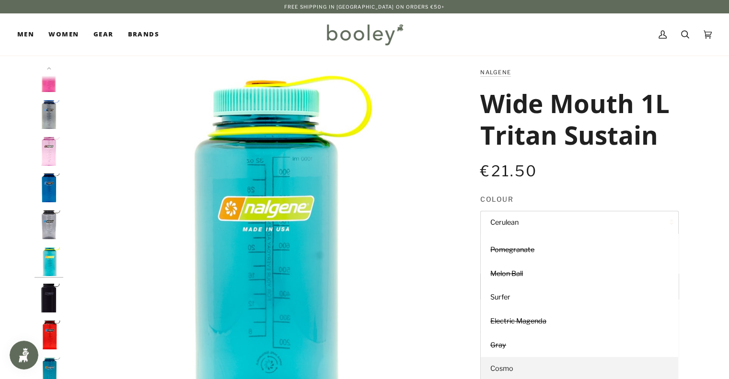
scroll to position [43, 0]
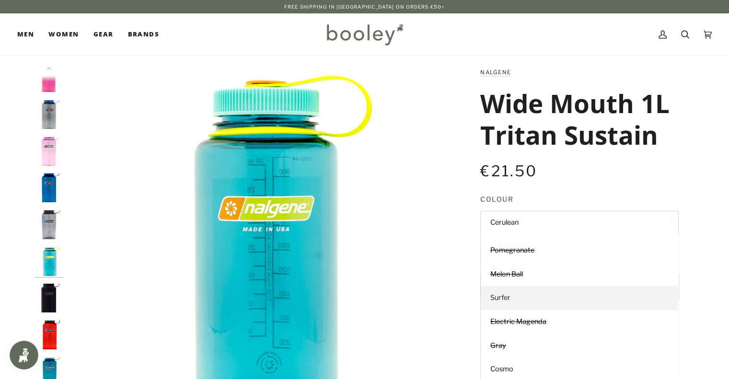
click at [532, 288] on link "Surfer" at bounding box center [580, 298] width 198 height 24
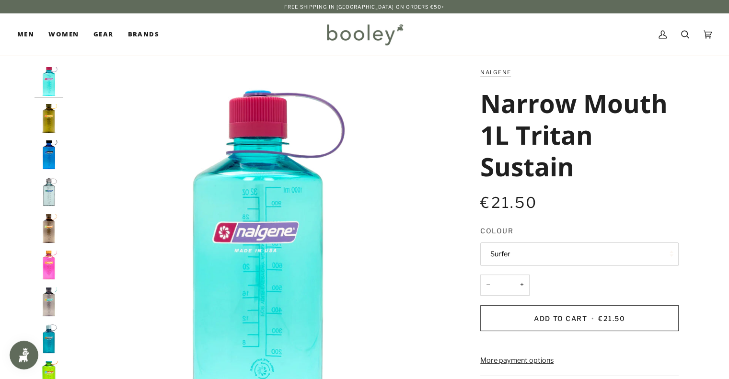
click at [548, 249] on button "Surfer" at bounding box center [579, 254] width 198 height 23
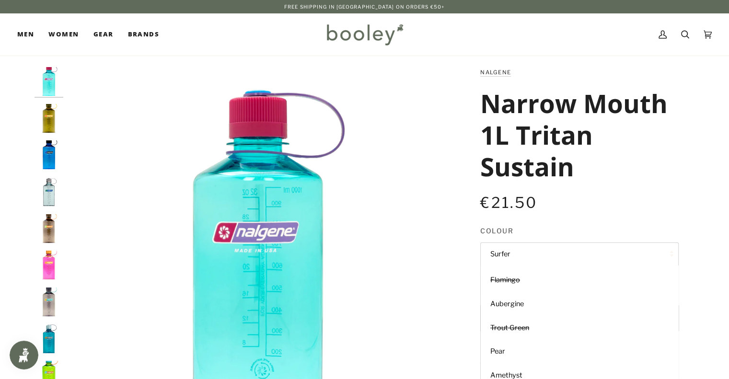
scroll to position [118, 0]
click at [526, 368] on link "Amethyst" at bounding box center [580, 374] width 198 height 24
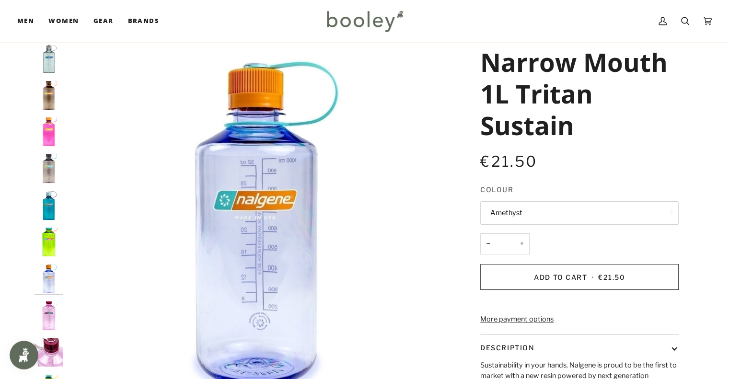
scroll to position [42, 0]
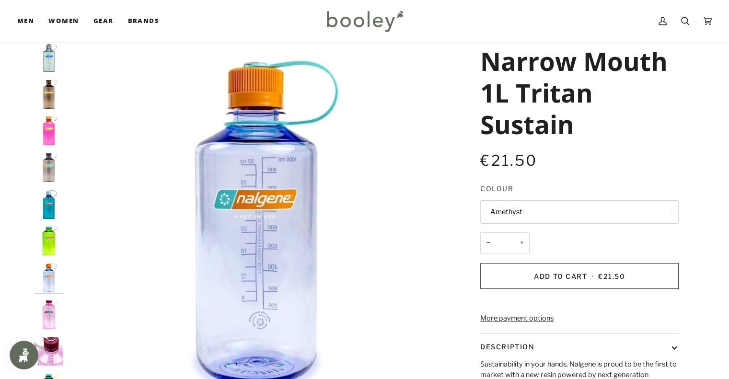
click at [542, 219] on button "Amethyst" at bounding box center [579, 211] width 198 height 23
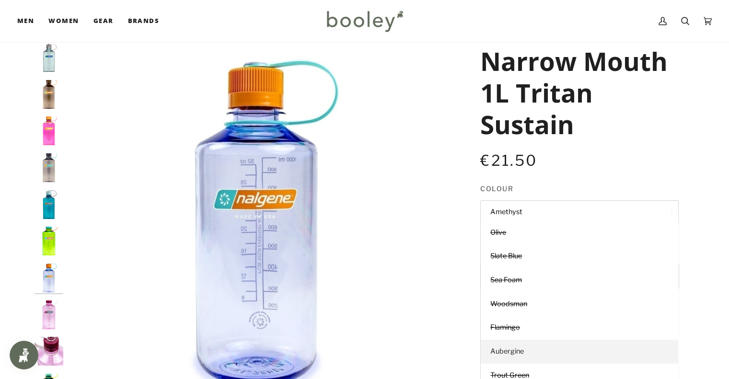
scroll to position [0, 0]
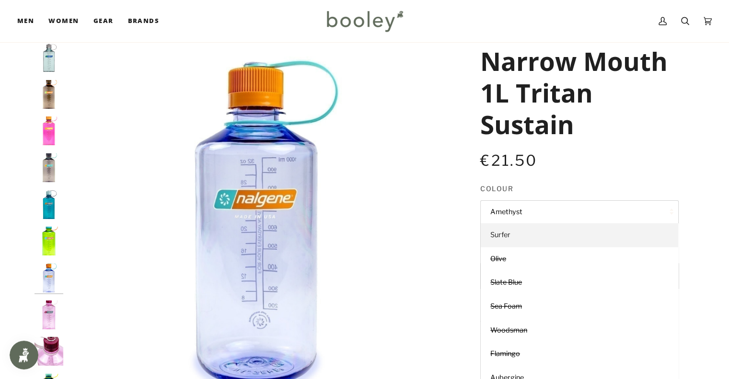
click at [530, 240] on link "Surfer" at bounding box center [580, 235] width 198 height 24
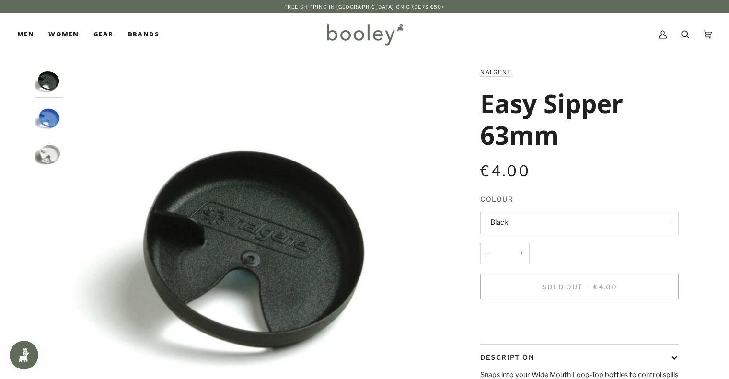
click at [512, 217] on button "Black" at bounding box center [579, 222] width 198 height 23
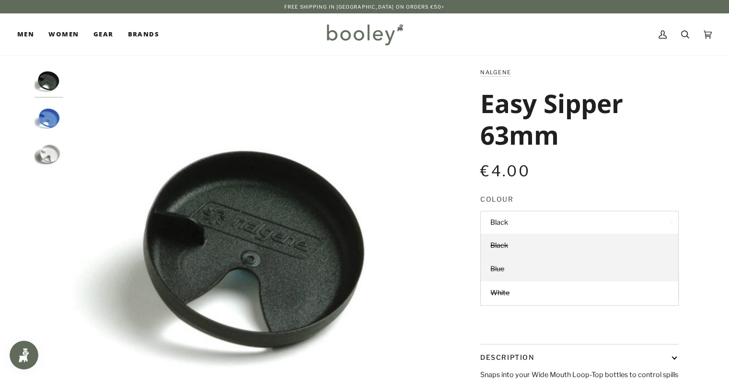
click at [515, 271] on link "Blue" at bounding box center [580, 269] width 198 height 24
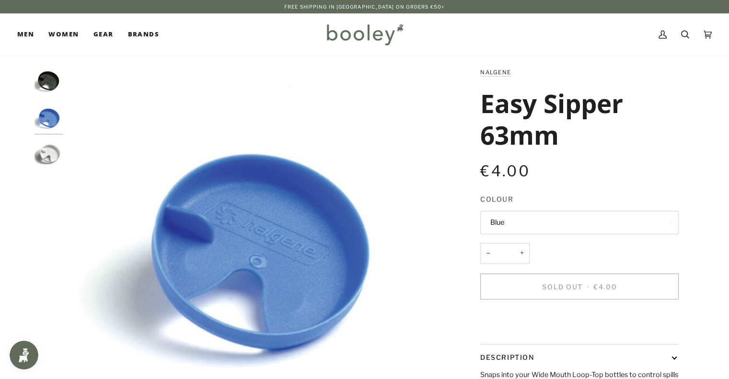
click at [543, 222] on button "Blue" at bounding box center [579, 222] width 198 height 23
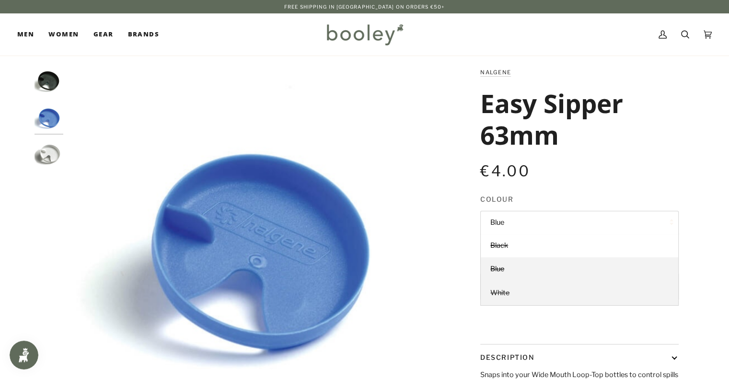
click at [527, 300] on link "White" at bounding box center [580, 293] width 198 height 24
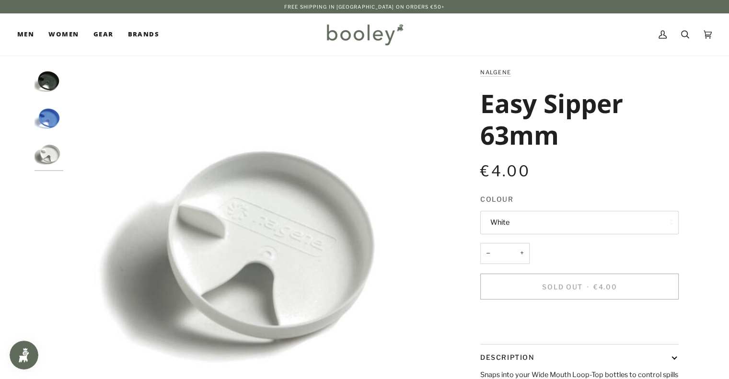
click at [531, 232] on button "White" at bounding box center [579, 222] width 198 height 23
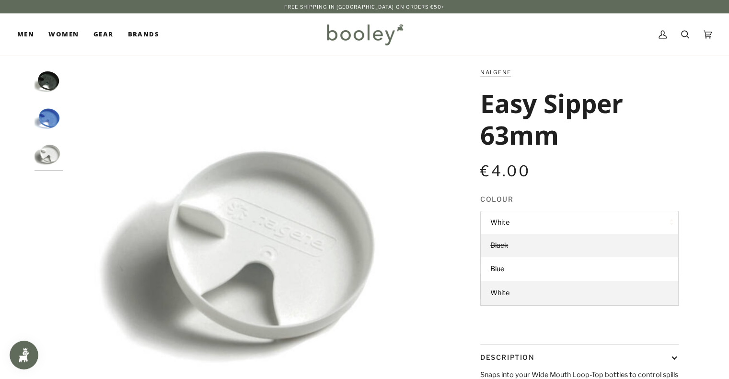
click at [526, 242] on link "Black" at bounding box center [580, 246] width 198 height 24
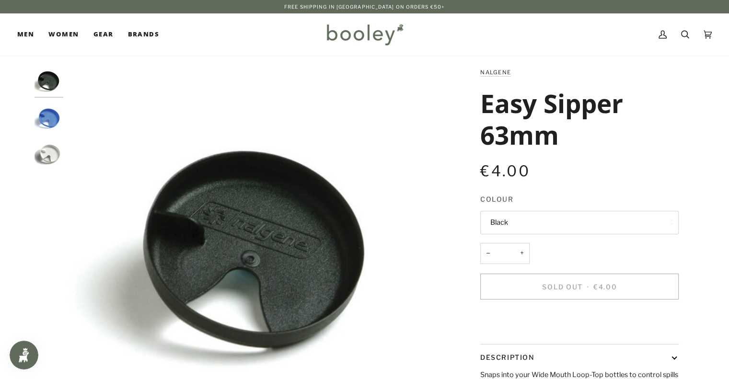
drag, startPoint x: 556, startPoint y: 140, endPoint x: 475, endPoint y: 94, distance: 92.8
click at [475, 94] on div "Nalgene Easy Sipper 63mm €4.00 Sale • Save Colour Black Black Blue *" at bounding box center [571, 276] width 216 height 419
copy h1 "Easy Sipper 63mm"
